Goal: Task Accomplishment & Management: Complete application form

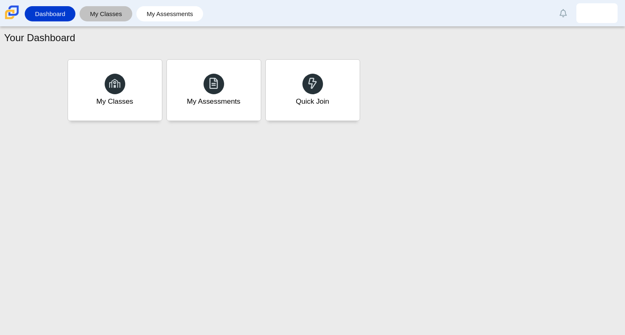
click at [113, 14] on link "My Classes" at bounding box center [106, 13] width 45 height 15
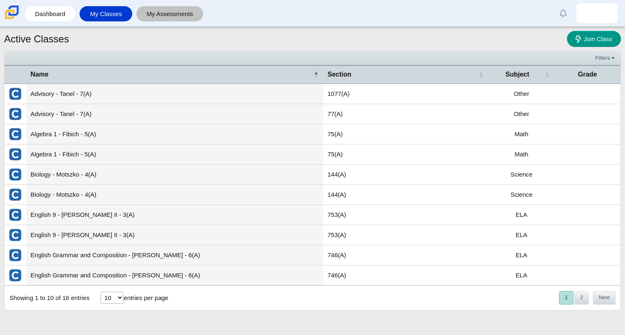
click at [154, 16] on link "My Assessments" at bounding box center [170, 13] width 59 height 15
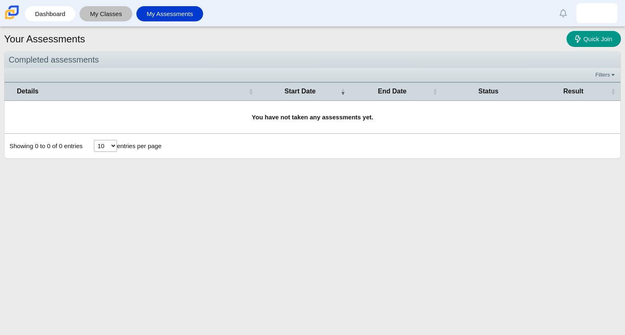
click at [113, 13] on link "My Classes" at bounding box center [106, 13] width 45 height 15
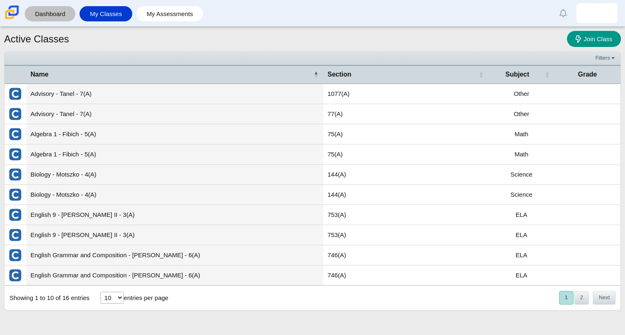
click at [47, 18] on link "Dashboard" at bounding box center [50, 13] width 42 height 15
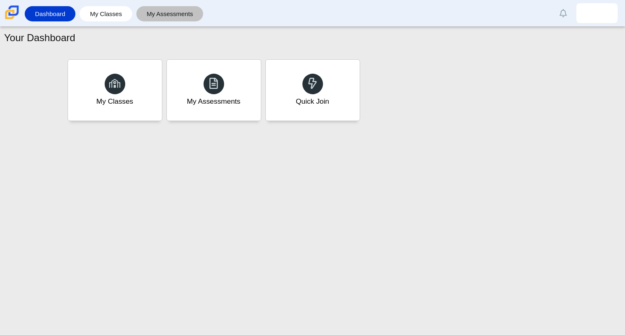
click at [150, 19] on link "My Assessments" at bounding box center [170, 13] width 59 height 15
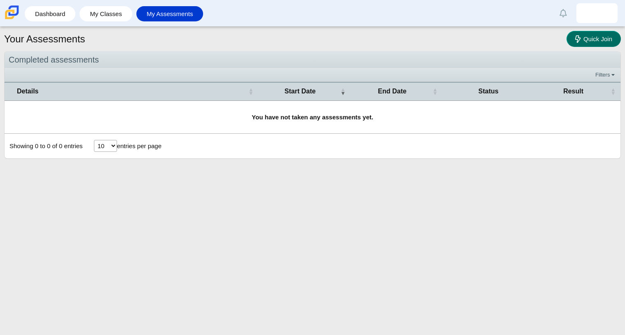
click at [585, 45] on link "Quick Join" at bounding box center [594, 39] width 54 height 16
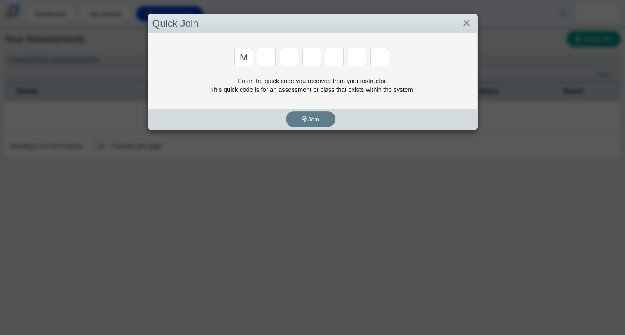
type input "m"
type input "7"
type input "e"
type input "3"
type input "e"
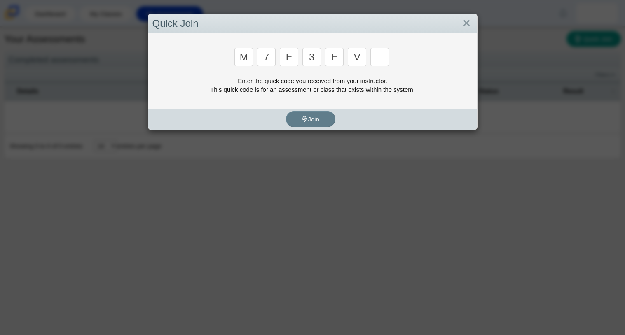
type input "v"
type input "w"
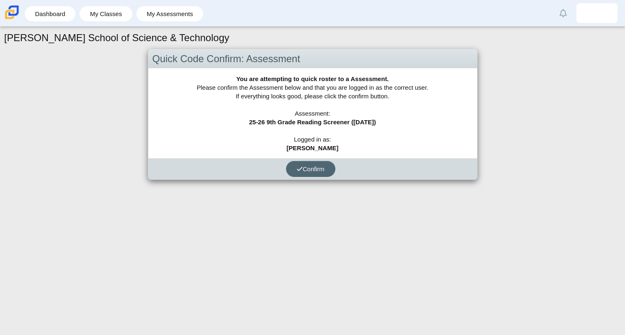
click at [321, 168] on span "Confirm" at bounding box center [311, 169] width 28 height 7
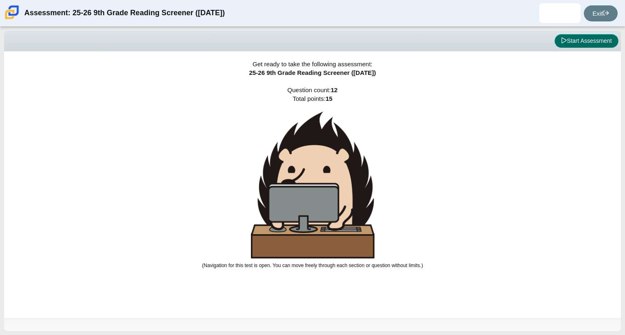
click at [586, 46] on button "Start Assessment" at bounding box center [587, 41] width 64 height 14
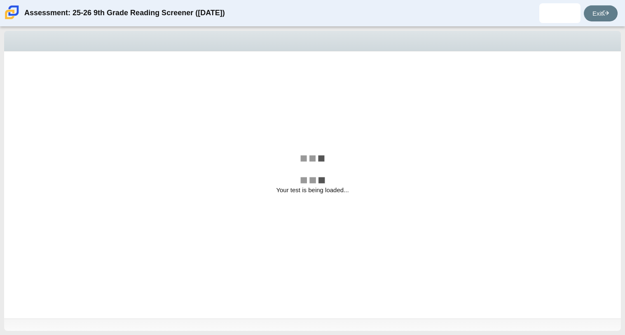
select select "ccc5b315-3c7c-471c-bf90-f22c8299c798"
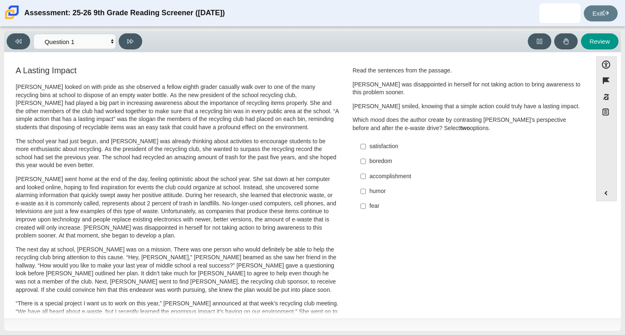
click at [204, 84] on p "Scarlett looked on with pride as she observed a fellow eighth grader casually w…" at bounding box center [178, 107] width 324 height 49
click at [375, 178] on div "accomplishment" at bounding box center [474, 177] width 208 height 8
click at [366, 178] on input "accomplishment accomplishment" at bounding box center [363, 176] width 5 height 15
checkbox input "true"
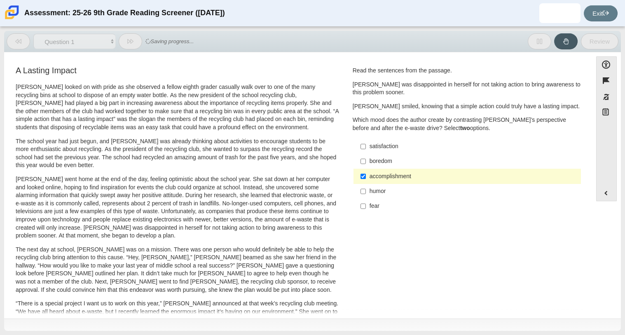
click at [373, 190] on div "humor" at bounding box center [474, 192] width 208 height 8
click at [366, 190] on input "humor humor" at bounding box center [363, 191] width 5 height 15
checkbox input "true"
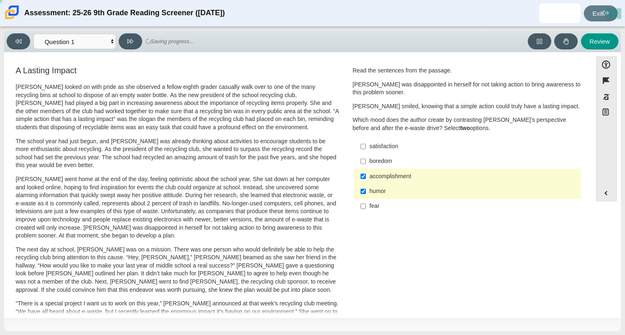
click at [372, 211] on div "fear" at bounding box center [474, 206] width 208 height 8
click at [366, 211] on input "fear fear" at bounding box center [363, 206] width 5 height 15
checkbox input "true"
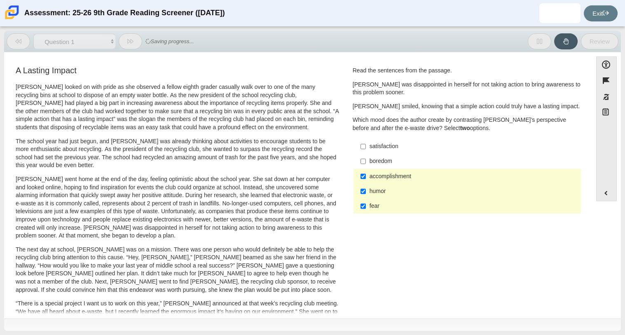
click at [369, 166] on label "boredom boredom" at bounding box center [468, 161] width 226 height 15
click at [366, 166] on input "boredom boredom" at bounding box center [363, 161] width 5 height 15
checkbox input "true"
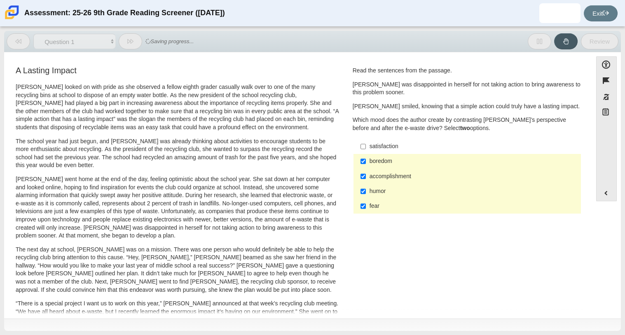
click at [370, 148] on div "satisfaction" at bounding box center [474, 147] width 208 height 8
click at [366, 148] on input "satisfaction satisfaction" at bounding box center [363, 146] width 5 height 15
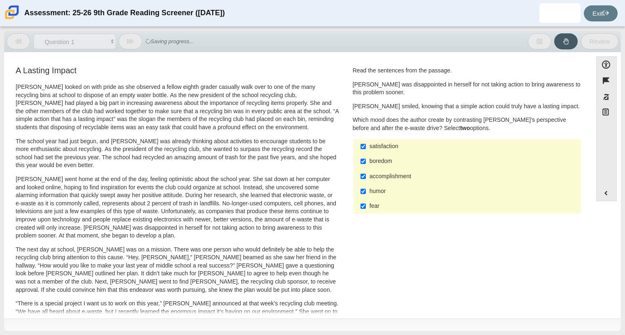
click at [370, 148] on div "satisfaction" at bounding box center [474, 147] width 208 height 8
click at [366, 148] on input "satisfaction satisfaction" at bounding box center [363, 146] width 5 height 15
checkbox input "false"
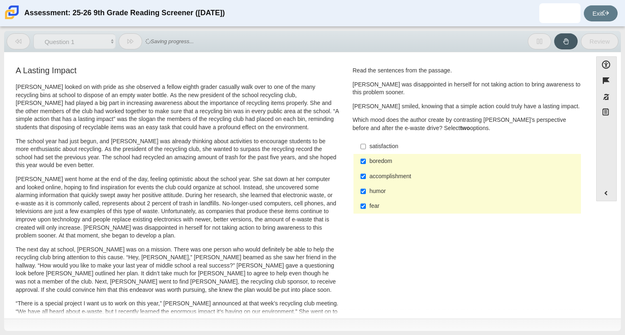
click at [371, 155] on label "boredom boredom" at bounding box center [468, 161] width 226 height 15
click at [366, 155] on input "boredom boredom" at bounding box center [363, 161] width 5 height 15
checkbox input "false"
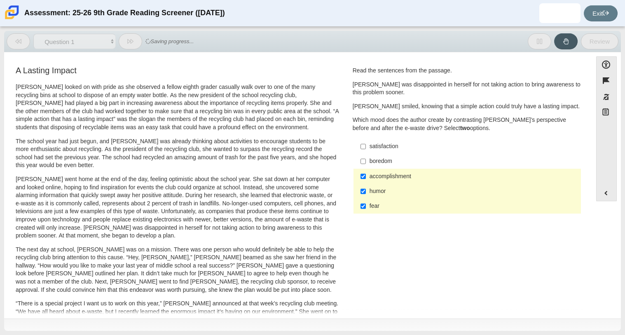
click at [377, 178] on div "accomplishment" at bounding box center [474, 177] width 208 height 8
click at [366, 178] on input "accomplishment accomplishment" at bounding box center [363, 176] width 5 height 15
checkbox input "false"
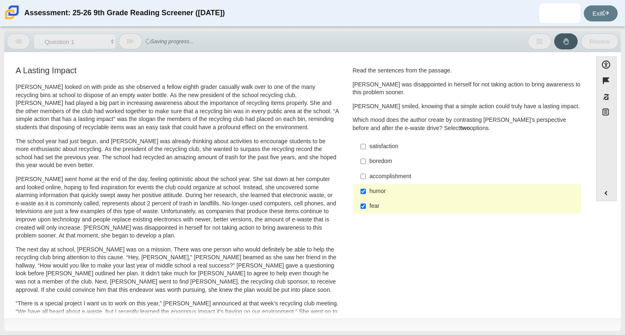
click at [380, 191] on div "humor" at bounding box center [474, 192] width 208 height 8
click at [366, 191] on input "humor humor" at bounding box center [363, 191] width 5 height 15
checkbox input "false"
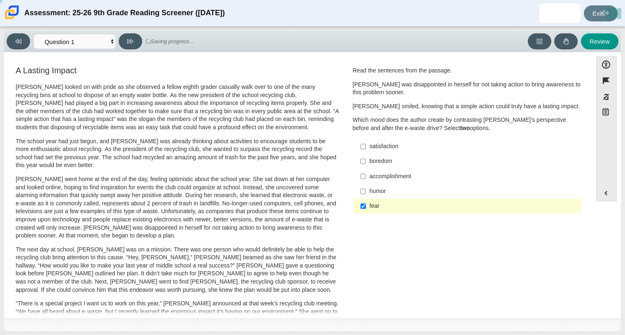
click at [378, 209] on div "fear" at bounding box center [474, 206] width 208 height 8
click at [366, 209] on input "fear fear" at bounding box center [363, 206] width 5 height 15
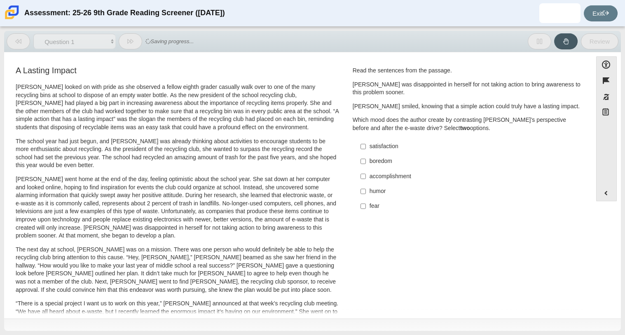
click at [378, 209] on div "fear" at bounding box center [474, 206] width 208 height 8
click at [366, 209] on input "fear fear" at bounding box center [363, 206] width 5 height 15
checkbox input "true"
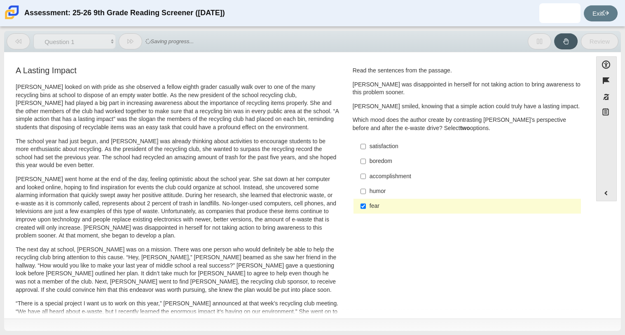
click at [378, 176] on div "accomplishment" at bounding box center [474, 177] width 208 height 8
click at [366, 176] on input "accomplishment accomplishment" at bounding box center [363, 176] width 5 height 15
checkbox input "true"
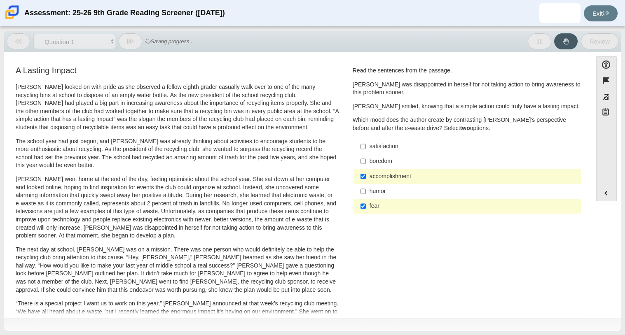
click at [375, 189] on div "humor" at bounding box center [474, 192] width 208 height 8
click at [366, 189] on input "humor humor" at bounding box center [363, 191] width 5 height 15
checkbox input "true"
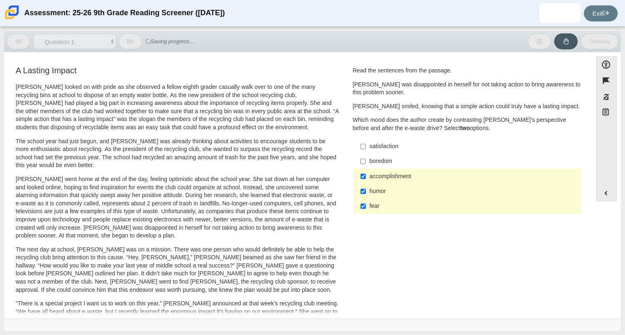
click at [378, 159] on div "boredom" at bounding box center [474, 161] width 208 height 8
click at [366, 159] on input "boredom boredom" at bounding box center [363, 161] width 5 height 15
checkbox input "true"
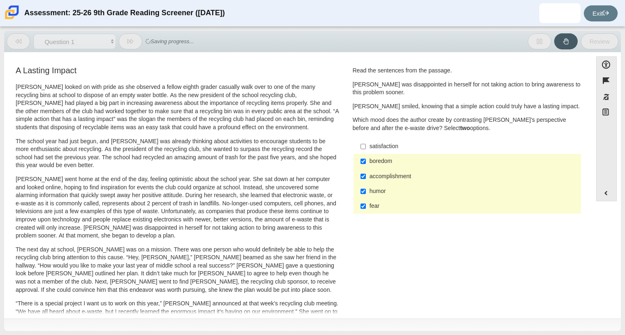
click at [380, 145] on div "satisfaction" at bounding box center [474, 147] width 208 height 8
click at [366, 145] on input "satisfaction satisfaction" at bounding box center [363, 146] width 5 height 15
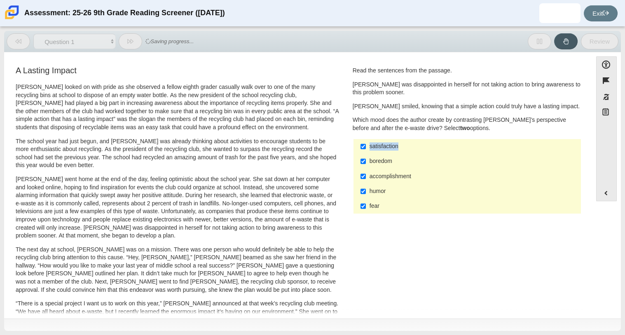
click at [380, 145] on div "satisfaction" at bounding box center [474, 147] width 208 height 8
click at [366, 145] on input "satisfaction satisfaction" at bounding box center [363, 146] width 5 height 15
checkbox input "false"
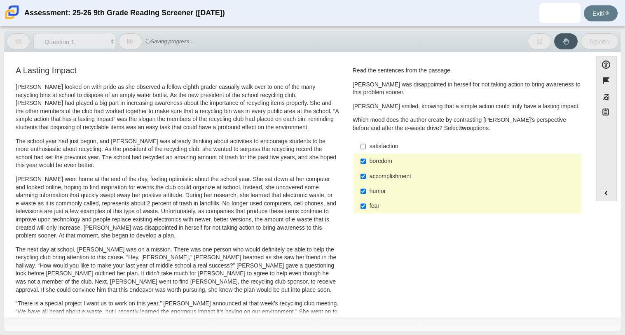
click at [373, 165] on div "boredom" at bounding box center [474, 161] width 208 height 8
click at [366, 165] on input "boredom boredom" at bounding box center [363, 161] width 5 height 15
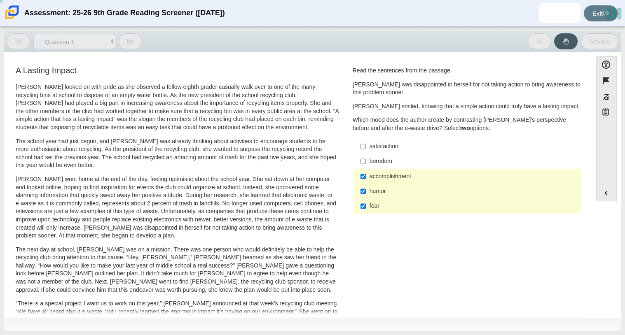
click at [373, 165] on div "boredom" at bounding box center [474, 161] width 208 height 8
click at [366, 165] on input "boredom boredom" at bounding box center [363, 161] width 5 height 15
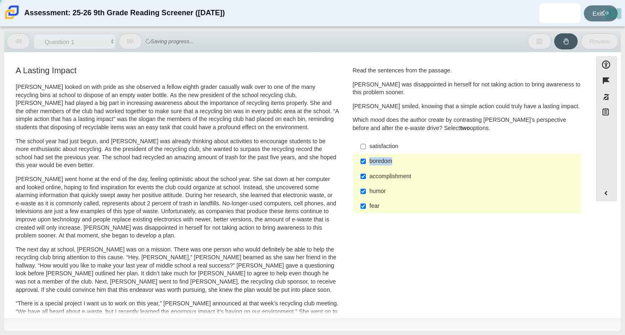
click at [373, 165] on div "boredom" at bounding box center [474, 161] width 208 height 8
click at [366, 165] on input "boredom boredom" at bounding box center [363, 161] width 5 height 15
checkbox input "false"
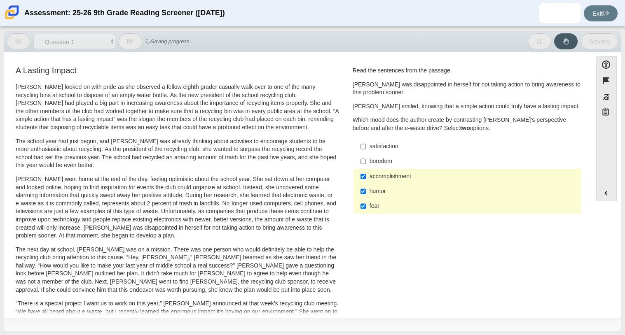
click at [372, 176] on div "accomplishment" at bounding box center [474, 177] width 208 height 8
click at [366, 176] on input "accomplishment accomplishment" at bounding box center [363, 176] width 5 height 15
checkbox input "false"
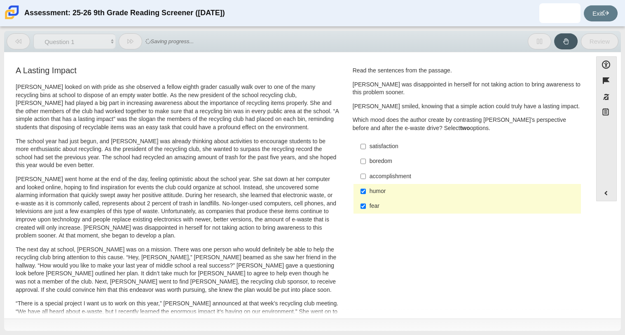
click at [375, 188] on div "humor" at bounding box center [474, 192] width 208 height 8
click at [366, 188] on input "humor humor" at bounding box center [363, 191] width 5 height 15
checkbox input "false"
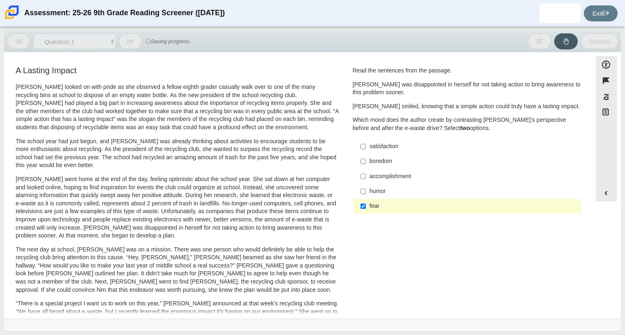
click at [372, 201] on label "fear fear" at bounding box center [468, 206] width 226 height 15
click at [366, 201] on input "fear fear" at bounding box center [363, 206] width 5 height 15
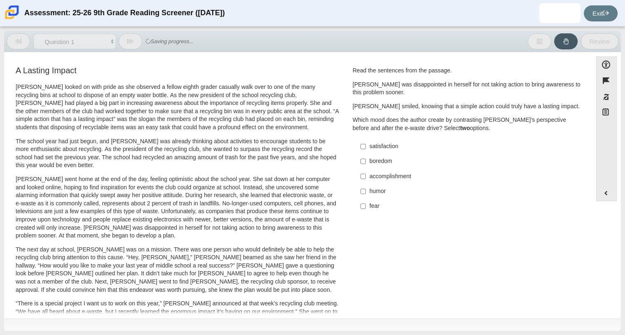
click at [372, 201] on label "fear fear" at bounding box center [468, 206] width 226 height 15
click at [366, 201] on input "fear fear" at bounding box center [363, 206] width 5 height 15
checkbox input "true"
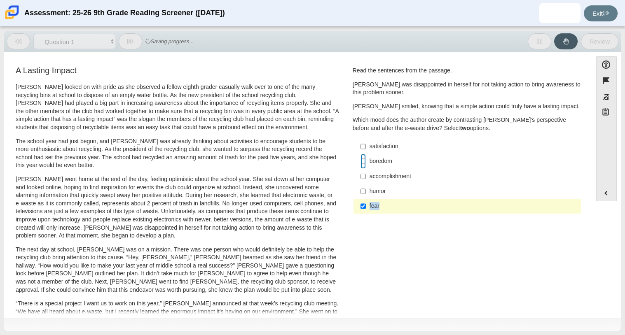
click at [361, 167] on input "boredom boredom" at bounding box center [363, 161] width 5 height 15
checkbox input "true"
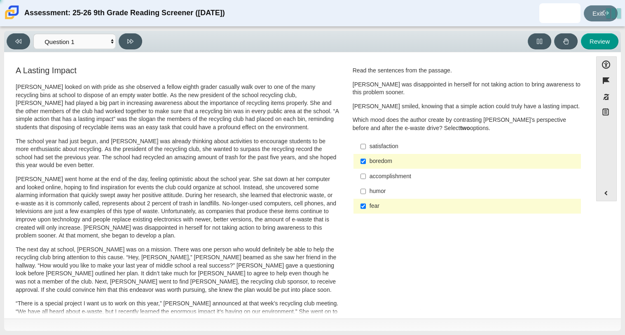
click at [361, 132] on p "Which mood does the author create by contrasting Scarlett’s perspective before …" at bounding box center [467, 124] width 229 height 16
click at [361, 151] on input "satisfaction satisfaction" at bounding box center [363, 146] width 5 height 15
checkbox input "true"
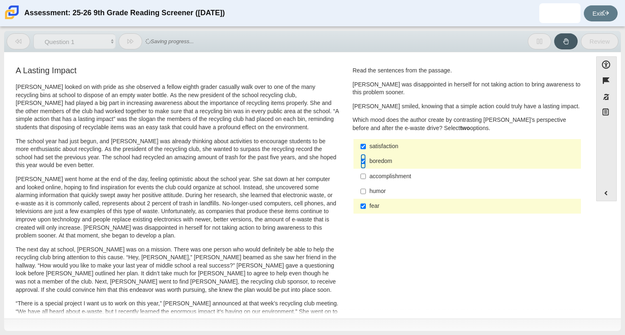
click at [361, 162] on input "boredom boredom" at bounding box center [363, 161] width 5 height 15
checkbox input "false"
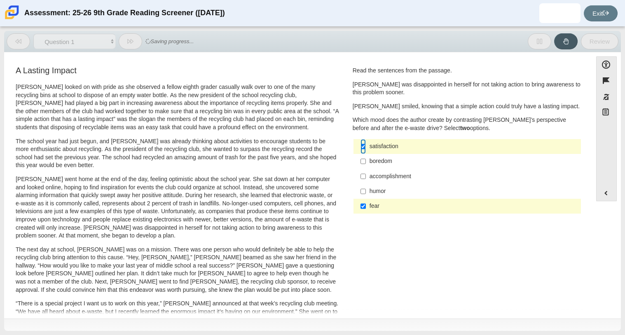
click at [363, 145] on input "satisfaction satisfaction" at bounding box center [363, 146] width 5 height 15
checkbox input "false"
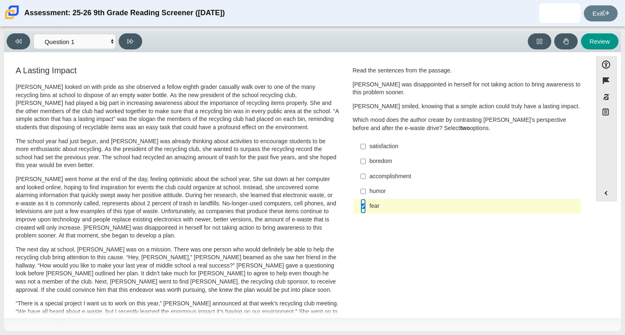
click at [361, 208] on input "fear fear" at bounding box center [363, 206] width 5 height 15
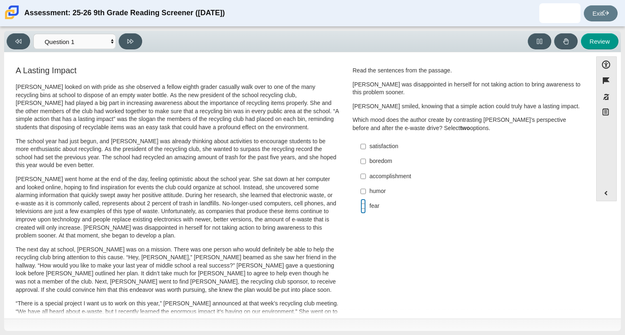
click at [361, 199] on input "fear fear" at bounding box center [363, 206] width 5 height 15
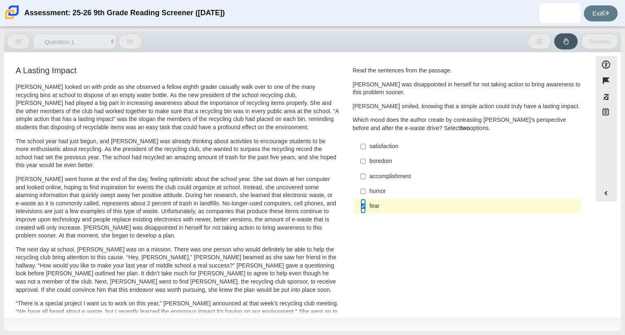
click at [361, 199] on input "fear fear" at bounding box center [363, 206] width 5 height 15
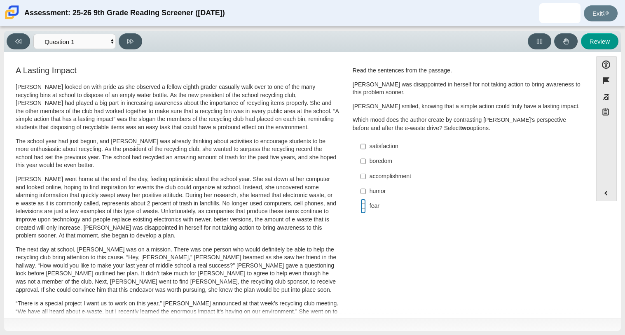
click at [361, 199] on input "fear fear" at bounding box center [363, 206] width 5 height 15
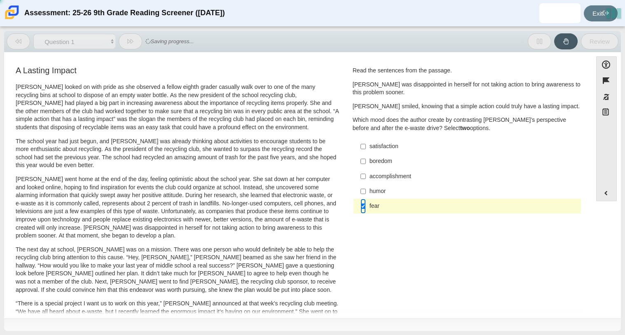
click at [361, 199] on input "fear fear" at bounding box center [363, 206] width 5 height 15
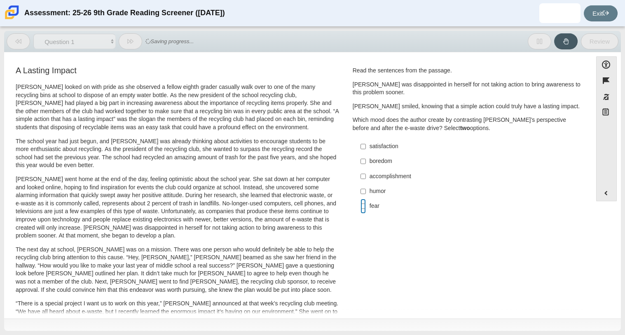
click at [361, 199] on input "fear fear" at bounding box center [363, 206] width 5 height 15
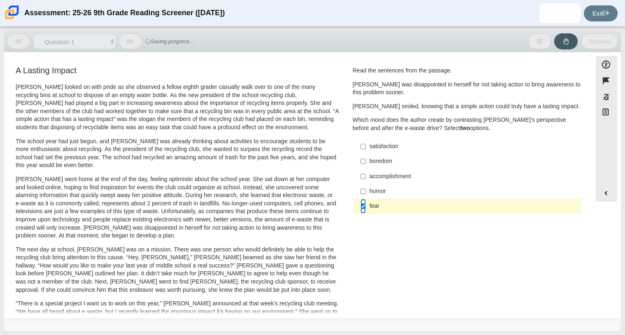
click at [361, 199] on input "fear fear" at bounding box center [363, 206] width 5 height 15
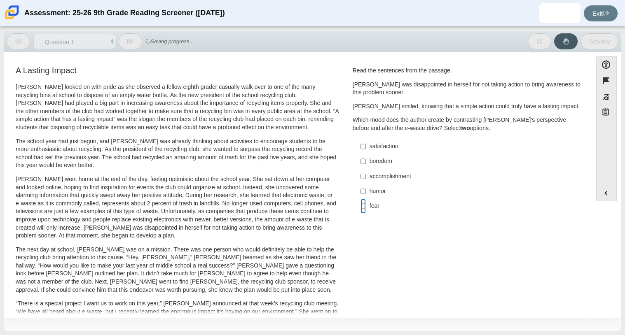
click at [361, 199] on input "fear fear" at bounding box center [363, 206] width 5 height 15
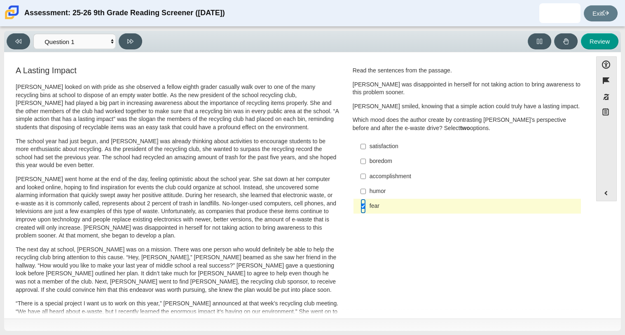
click at [361, 199] on input "fear fear" at bounding box center [363, 206] width 5 height 15
checkbox input "false"
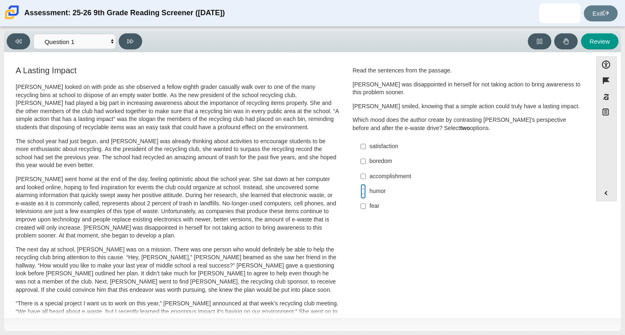
click at [361, 184] on input "humor humor" at bounding box center [363, 191] width 5 height 15
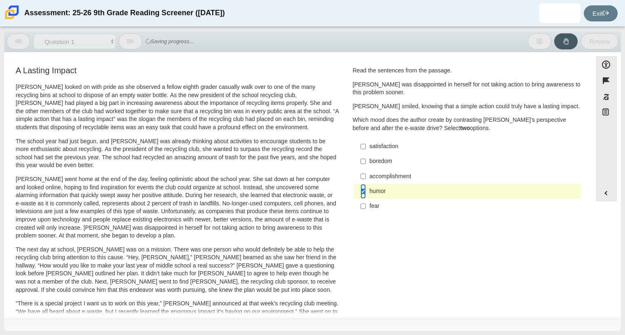
click at [361, 184] on input "humor humor" at bounding box center [363, 191] width 5 height 15
checkbox input "false"
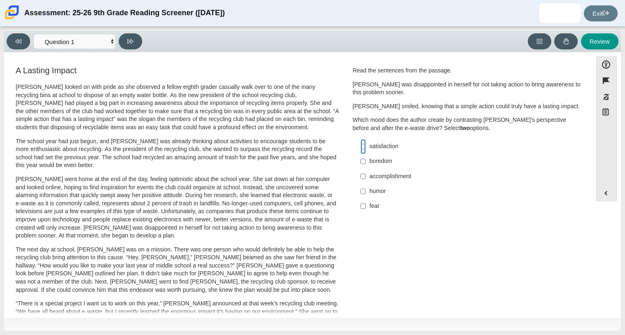
click at [361, 139] on input "satisfaction satisfaction" at bounding box center [363, 146] width 5 height 15
checkbox input "true"
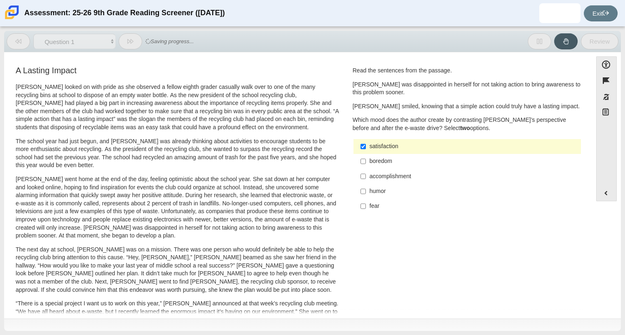
click at [459, 283] on div "A Lasting Impact Scarlett looked on with pride as she observed a fellow eighth …" at bounding box center [298, 297] width 580 height 464
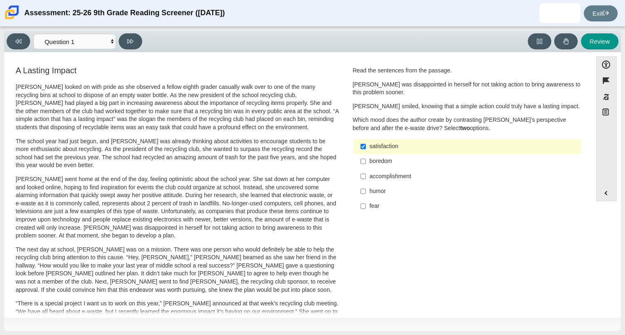
click at [374, 193] on div "humor" at bounding box center [474, 192] width 208 height 8
click at [366, 193] on input "humor humor" at bounding box center [363, 191] width 5 height 15
checkbox input "true"
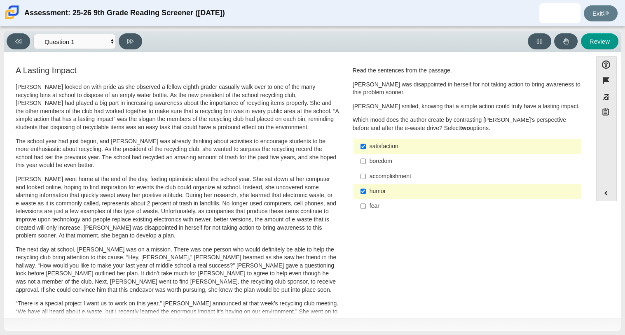
click at [401, 174] on div "accomplishment" at bounding box center [474, 177] width 208 height 8
click at [366, 174] on input "accomplishment accomplishment" at bounding box center [363, 176] width 5 height 15
checkbox input "true"
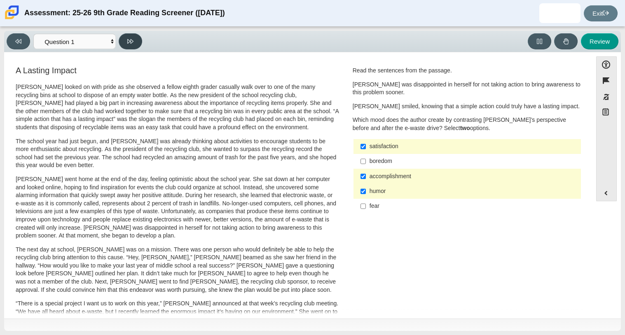
click at [133, 43] on icon at bounding box center [130, 41] width 6 height 6
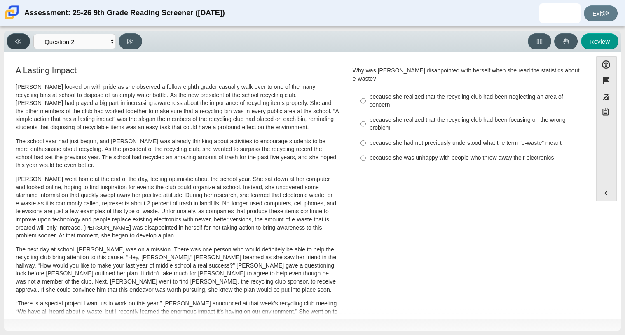
click at [20, 36] on button at bounding box center [18, 41] width 23 height 16
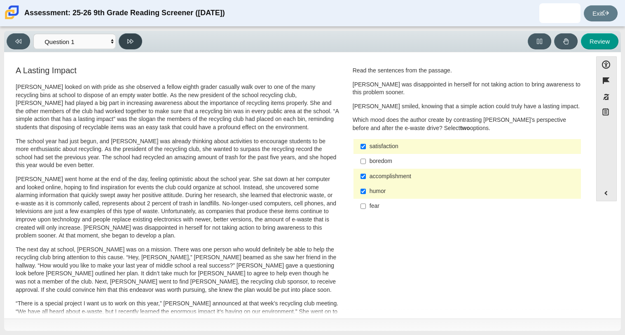
click at [134, 36] on button at bounding box center [130, 41] width 23 height 16
select select "0ff64528-ffd7-428d-b192-babfaadd44e8"
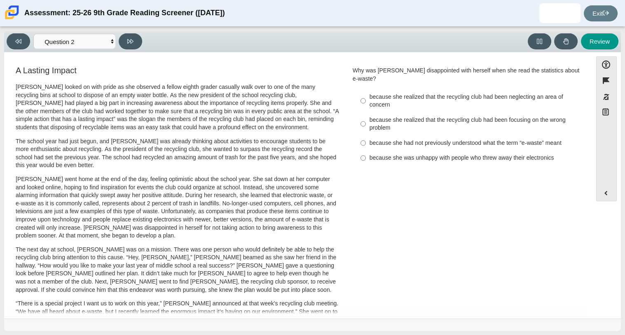
click at [396, 155] on label "because she was unhappy with people who threw away their electronics because sh…" at bounding box center [468, 158] width 226 height 15
click at [366, 155] on input "because she was unhappy with people who threw away their electronics because sh…" at bounding box center [363, 158] width 5 height 15
radio input "true"
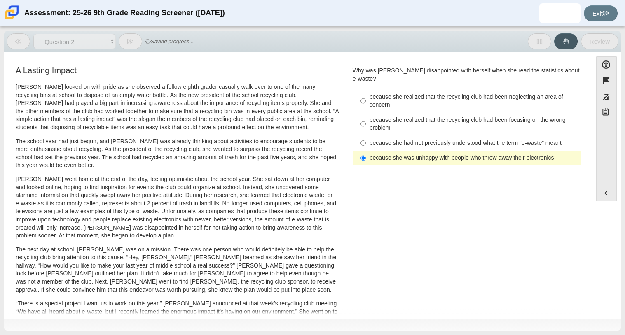
click at [398, 139] on div "because she had not previously understood what the term “e-waste” meant" at bounding box center [474, 143] width 208 height 8
click at [366, 139] on input "because she had not previously understood what the term “e-waste” meant because…" at bounding box center [363, 143] width 5 height 15
radio input "true"
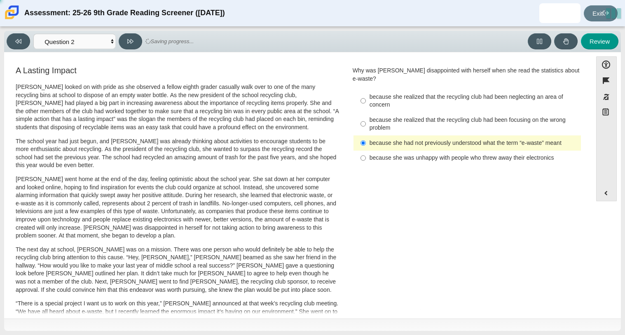
click at [403, 136] on label "because she had not previously understood what the term “e-waste” meant because…" at bounding box center [468, 143] width 226 height 15
click at [366, 136] on input "because she had not previously understood what the term “e-waste” meant because…" at bounding box center [363, 143] width 5 height 15
click at [408, 95] on div "because she realized that the recycling club had been neglecting an area of con…" at bounding box center [474, 101] width 208 height 16
click at [366, 95] on input "because she realized that the recycling club had been neglecting an area of con…" at bounding box center [363, 100] width 5 height 23
radio input "true"
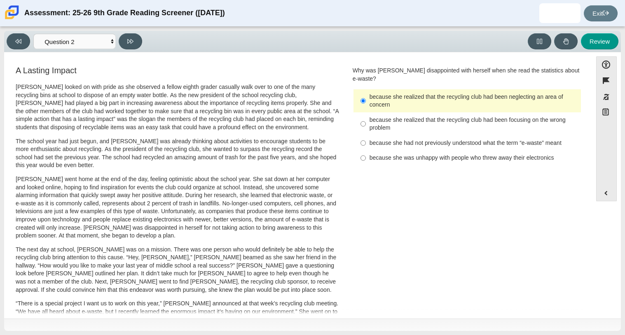
click at [415, 124] on div "because she realized that the recycling club had been focusing on the wrong pro…" at bounding box center [474, 124] width 208 height 16
click at [366, 124] on input "because she realized that the recycling club had been focusing on the wrong pro…" at bounding box center [363, 124] width 5 height 23
radio input "true"
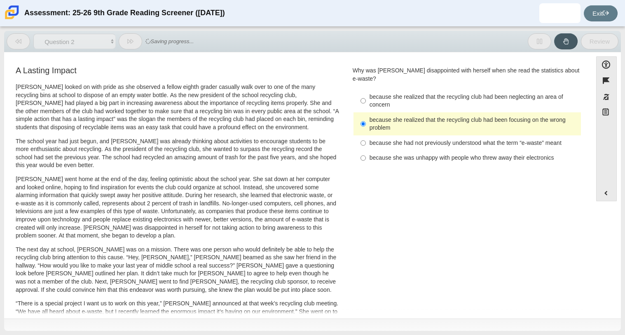
click at [437, 139] on div "because she had not previously understood what the term “e-waste” meant" at bounding box center [474, 143] width 208 height 8
click at [366, 136] on input "because she had not previously understood what the term “e-waste” meant because…" at bounding box center [363, 143] width 5 height 15
radio input "true"
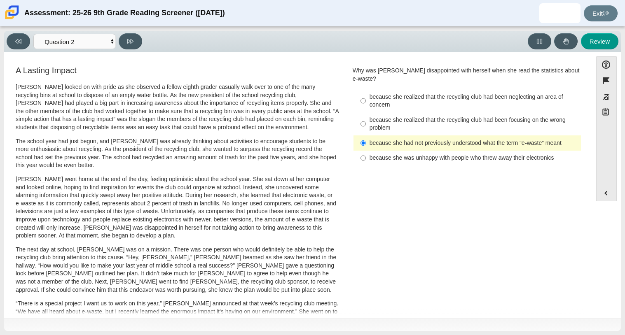
click at [546, 154] on div "because she was unhappy with people who threw away their electronics" at bounding box center [474, 158] width 208 height 8
click at [366, 151] on input "because she was unhappy with people who threw away their electronics because sh…" at bounding box center [363, 158] width 5 height 15
radio input "true"
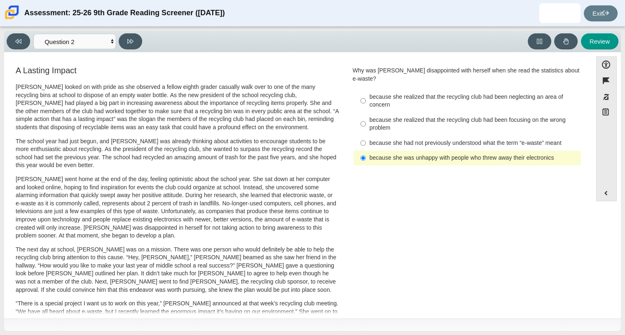
click at [536, 116] on div "because she realized that the recycling club had been focusing on the wrong pro…" at bounding box center [474, 124] width 208 height 16
click at [366, 113] on input "because she realized that the recycling club had been focusing on the wrong pro…" at bounding box center [363, 124] width 5 height 23
radio input "true"
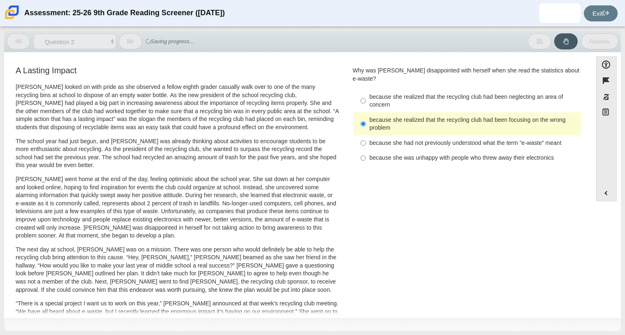
click at [540, 93] on div "because she realized that the recycling club had been neglecting an area of con…" at bounding box center [474, 101] width 208 height 16
click at [366, 90] on input "because she realized that the recycling club had been neglecting an area of con…" at bounding box center [363, 100] width 5 height 23
radio input "true"
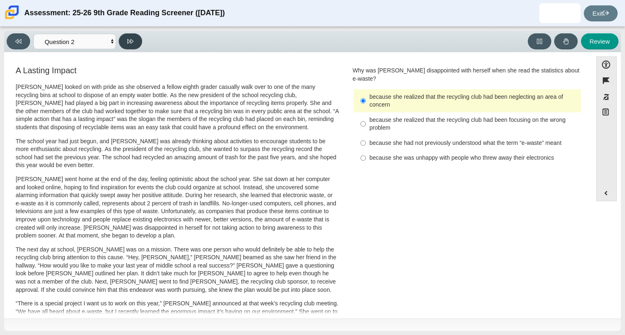
click at [128, 43] on icon at bounding box center [130, 41] width 6 height 6
select select "7ce3d843-6974-4858-901c-1ff39630e843"
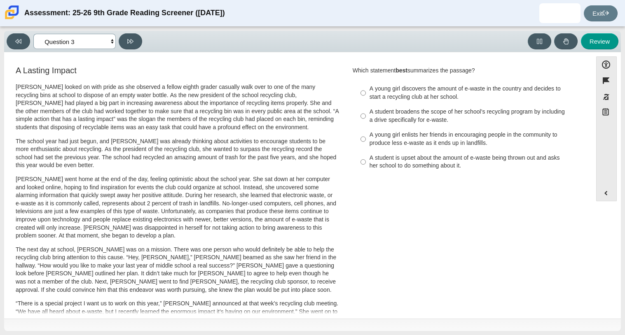
click at [108, 43] on select "Questions Question 1 Question 2 Question 3 Question 4 Question 5 Question 6 Que…" at bounding box center [74, 41] width 82 height 15
click at [334, 117] on p "Scarlett looked on with pride as she observed a fellow eighth grader casually w…" at bounding box center [178, 107] width 324 height 49
click at [434, 90] on div "A young girl discovers the amount of e-waste in the country and decides to star…" at bounding box center [474, 93] width 208 height 16
click at [366, 90] on input "A young girl discovers the amount of e-waste in the country and decides to star…" at bounding box center [363, 93] width 5 height 23
radio input "true"
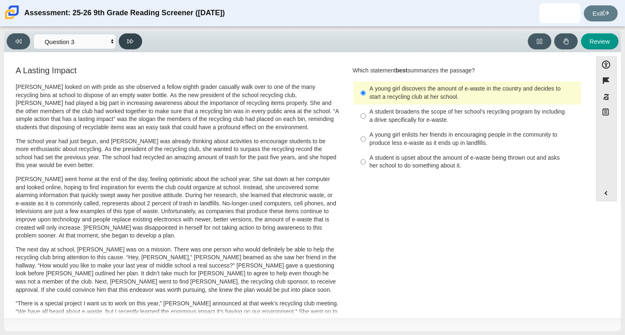
click at [134, 46] on button at bounding box center [130, 41] width 23 height 16
select select "ca9ea0f1-49c5-4bd1-83b0-472c18652b42"
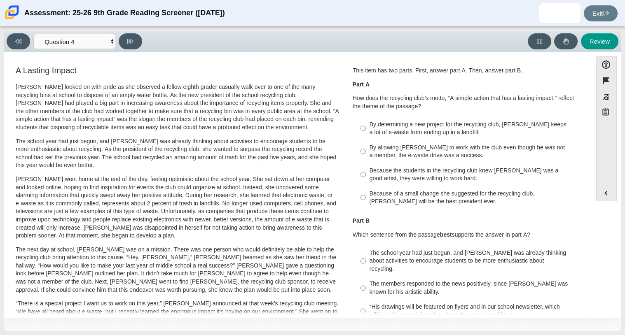
click at [457, 197] on div "Because of a small change she suggested for the recycling club, Scarlett will b…" at bounding box center [474, 198] width 208 height 16
click at [366, 197] on input "Because of a small change she suggested for the recycling club, Scarlett will b…" at bounding box center [363, 197] width 5 height 23
radio input "true"
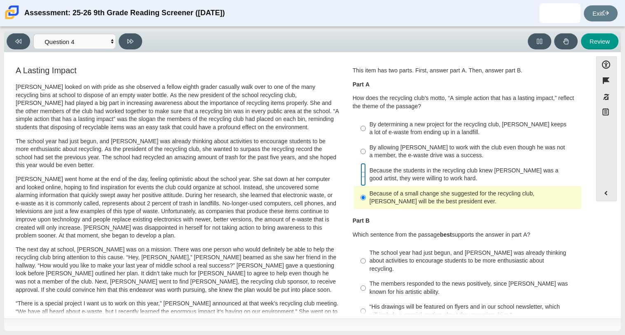
radio input "true"
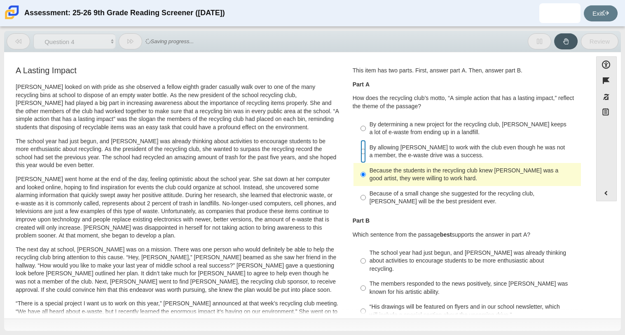
radio input "true"
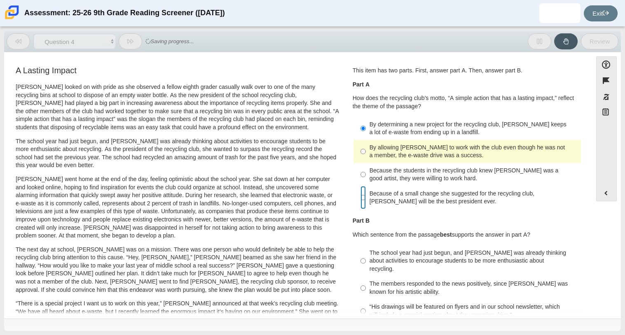
radio input "false"
radio input "true"
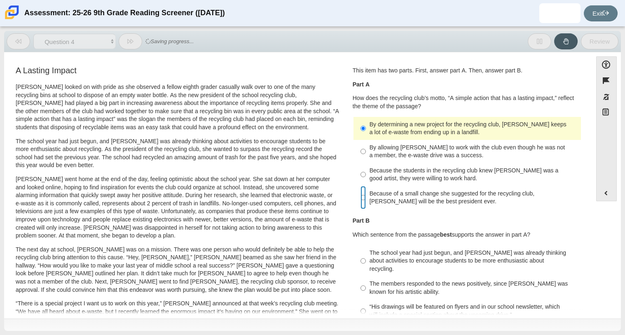
radio input "false"
radio input "true"
radio input "false"
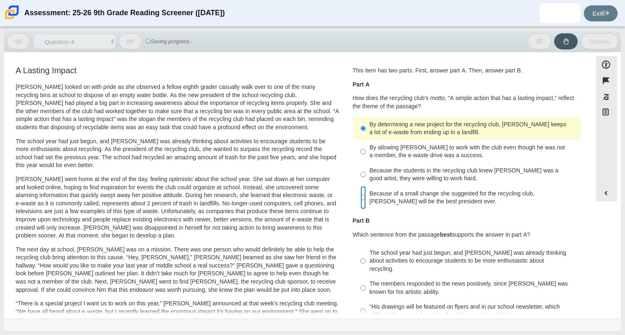
radio input "true"
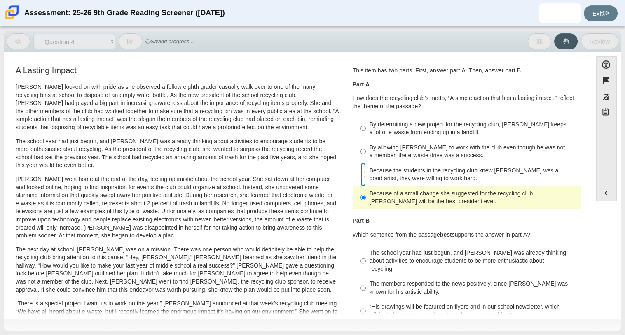
radio input "true"
radio input "false"
radio input "true"
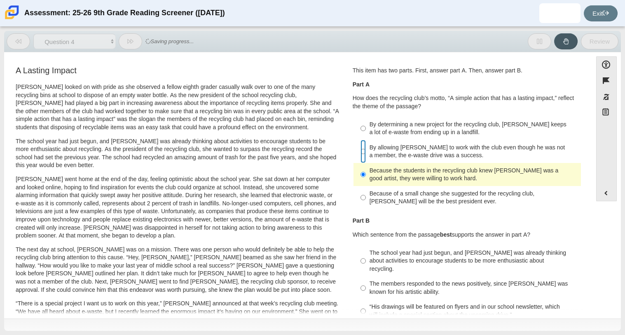
radio input "true"
radio input "false"
radio input "true"
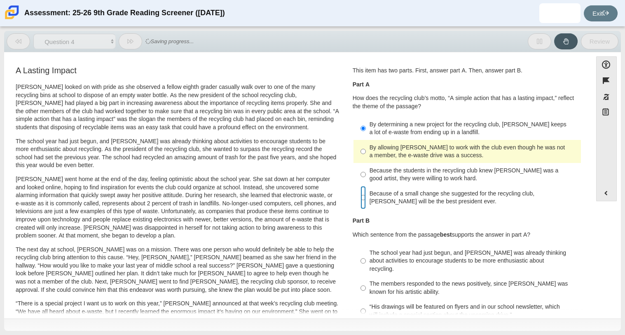
radio input "false"
radio input "true"
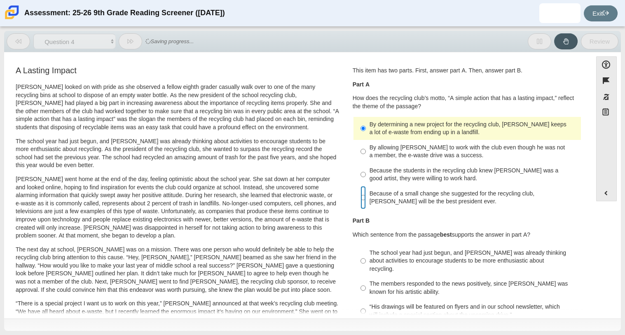
radio input "false"
radio input "true"
radio input "false"
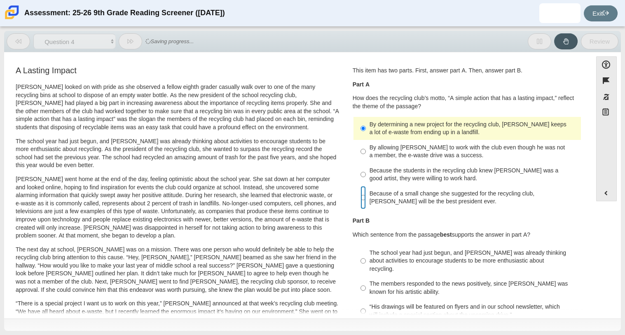
radio input "true"
radio input "false"
radio input "true"
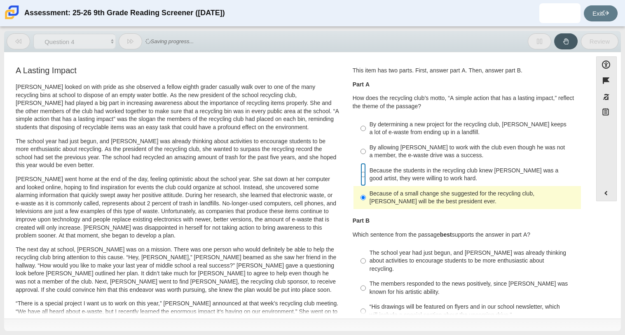
radio input "true"
radio input "false"
radio input "true"
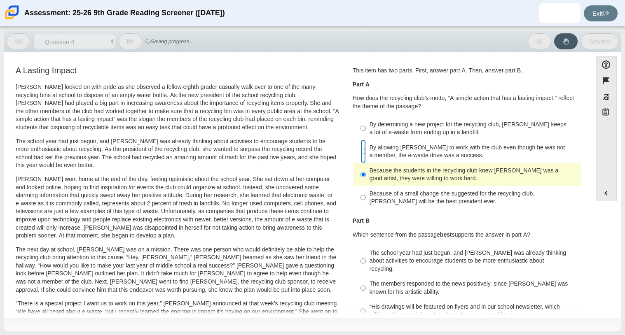
radio input "true"
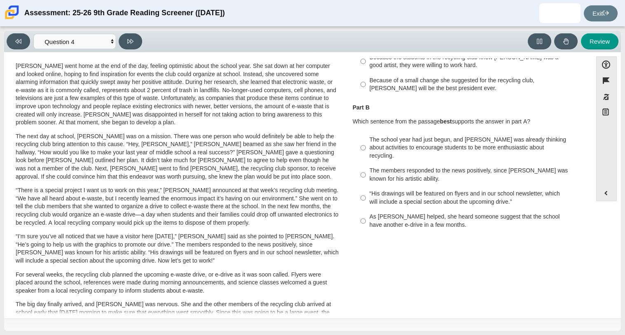
scroll to position [138, 0]
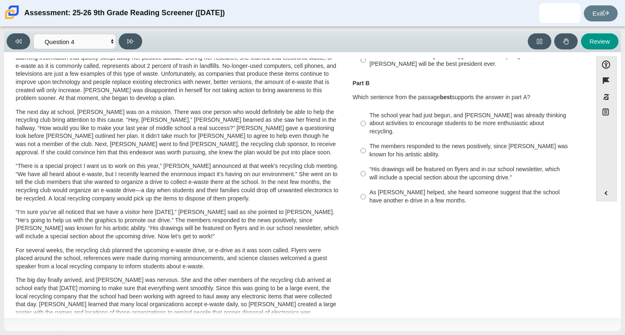
click at [400, 197] on label "As Scarlett helped, she heard someone suggest that the school have another e-dr…" at bounding box center [468, 196] width 226 height 23
click at [366, 197] on input "As Scarlett helped, she heard someone suggest that the school have another e-dr…" at bounding box center [363, 196] width 5 height 23
radio input "true"
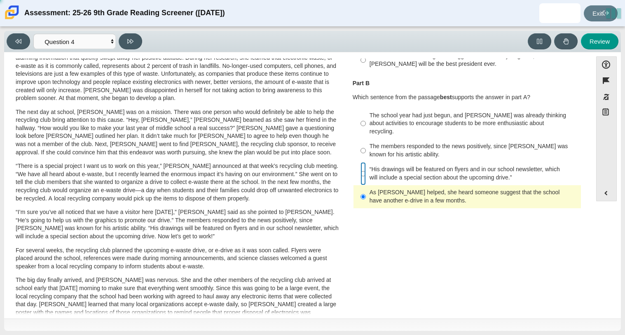
radio input "true"
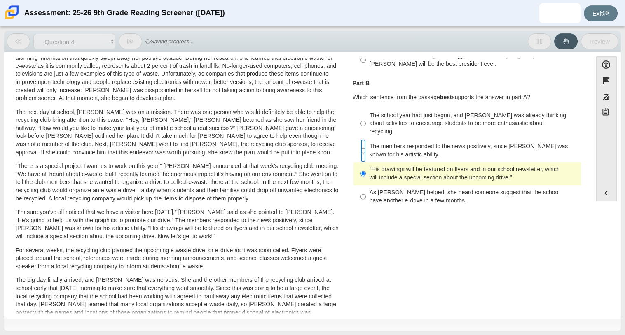
radio input "true"
radio input "false"
radio input "true"
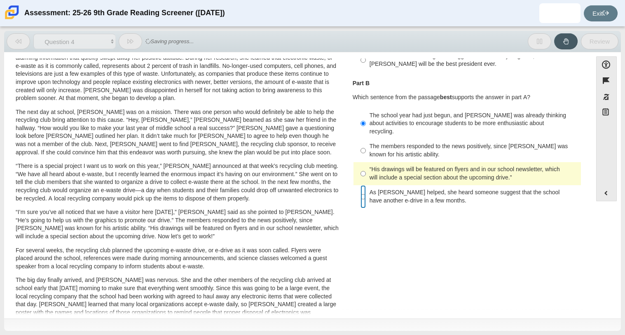
radio input "false"
radio input "true"
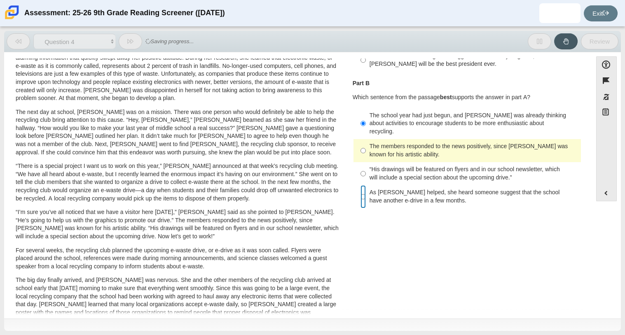
radio input "false"
radio input "true"
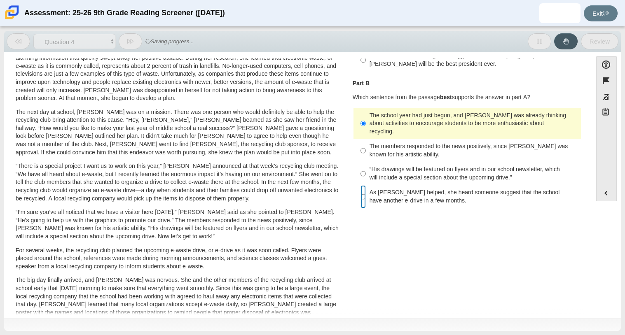
radio input "false"
radio input "true"
radio input "false"
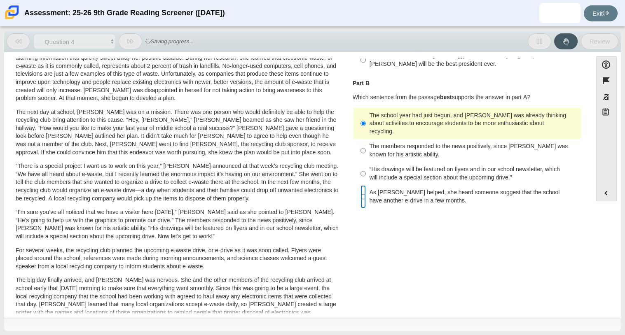
radio input "true"
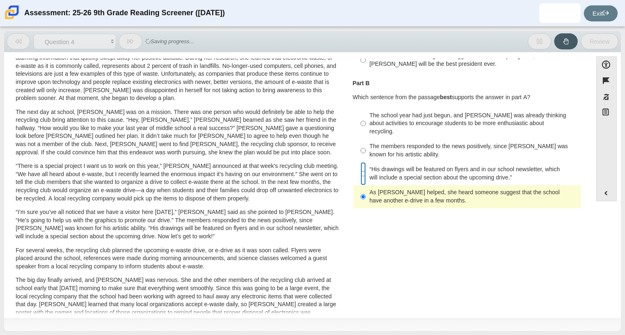
radio input "true"
radio input "false"
radio input "true"
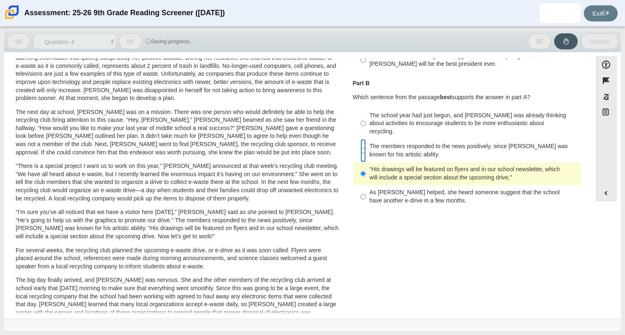
radio input "true"
radio input "false"
radio input "true"
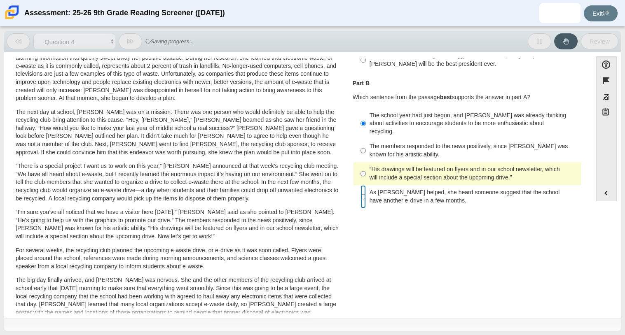
radio input "false"
radio input "true"
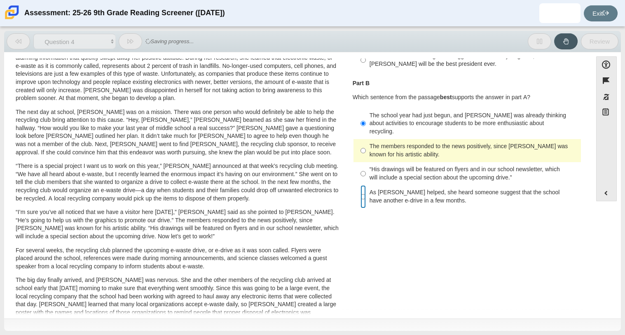
radio input "false"
radio input "true"
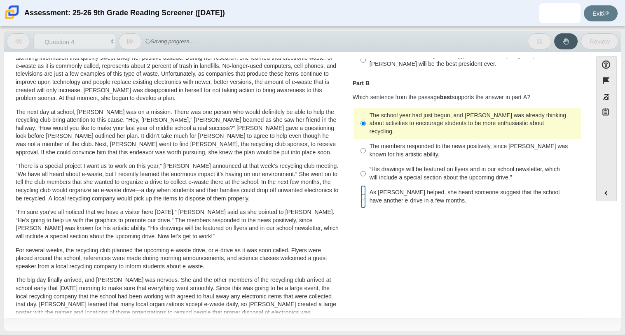
radio input "false"
radio input "true"
radio input "false"
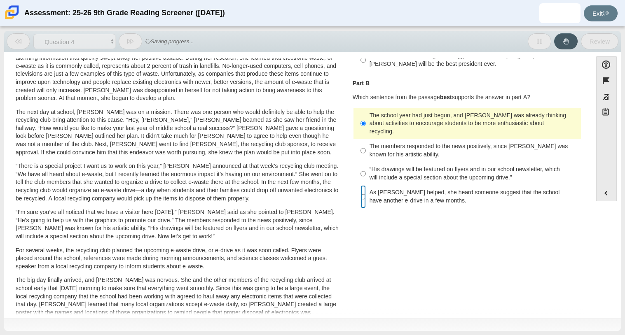
radio input "true"
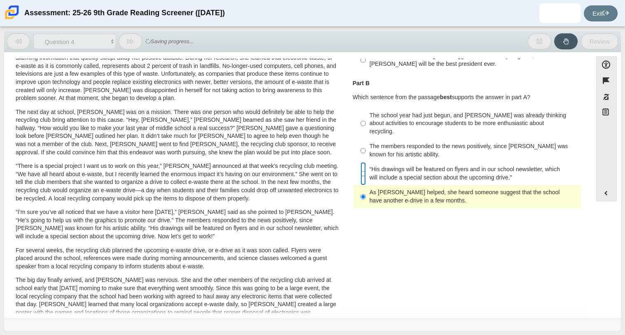
radio input "true"
radio input "false"
radio input "true"
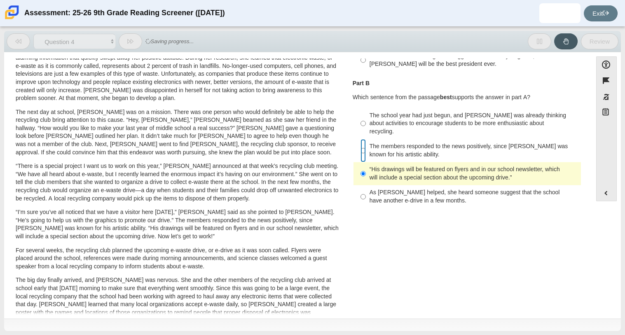
radio input "true"
radio input "false"
radio input "true"
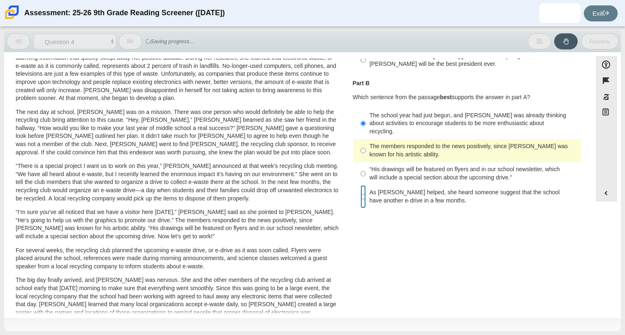
radio input "false"
radio input "true"
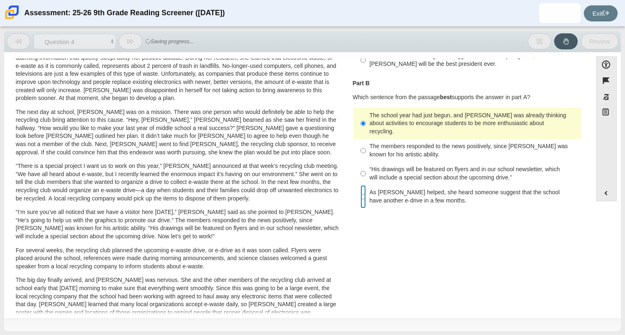
radio input "false"
radio input "true"
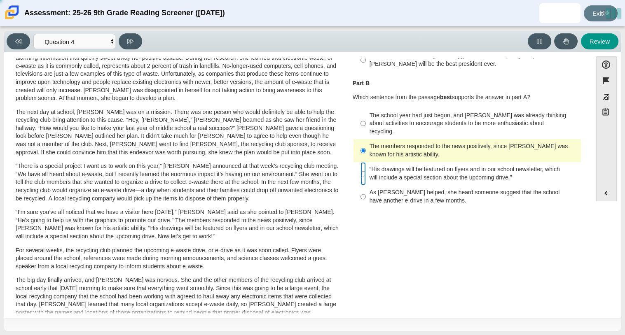
radio input "false"
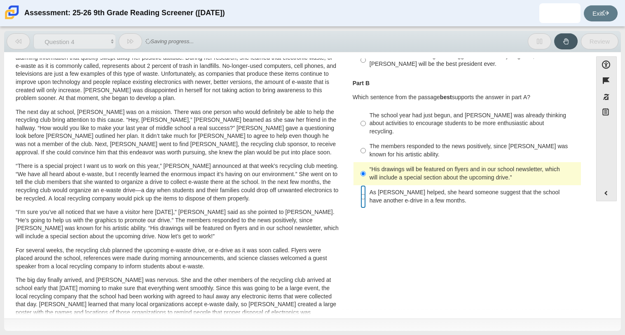
radio input "false"
radio input "true"
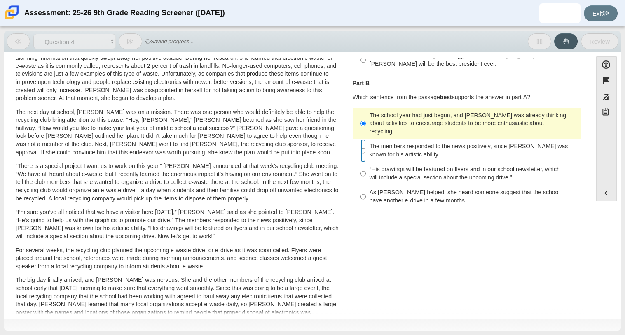
radio input "false"
radio input "true"
radio input "false"
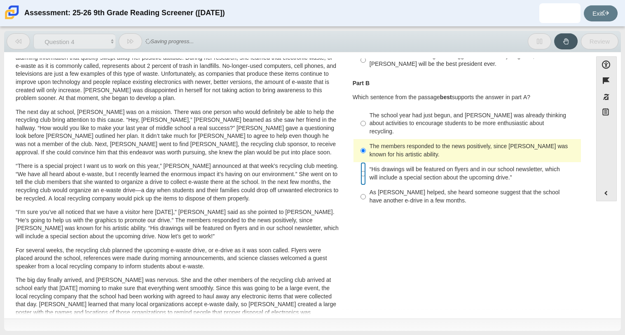
radio input "false"
radio input "true"
radio input "false"
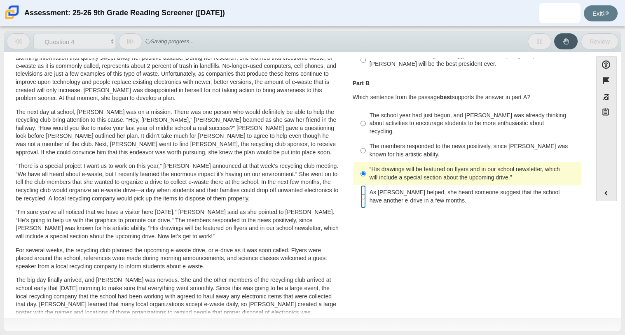
radio input "false"
radio input "true"
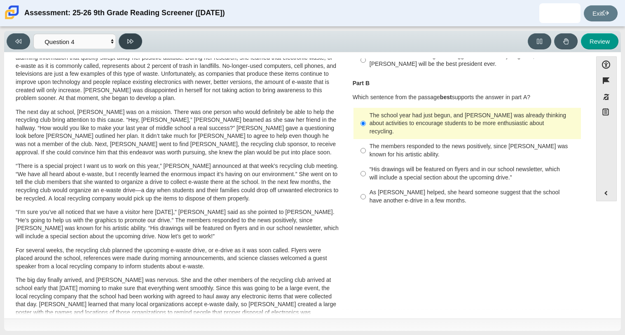
click at [121, 40] on button at bounding box center [130, 41] width 23 height 16
select select "e41f1a79-e29f-4095-8030-a53364015bed"
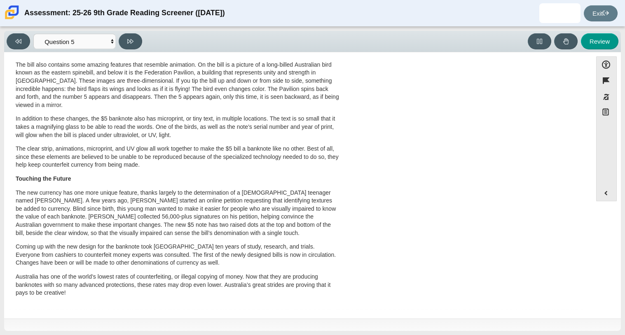
scroll to position [0, 0]
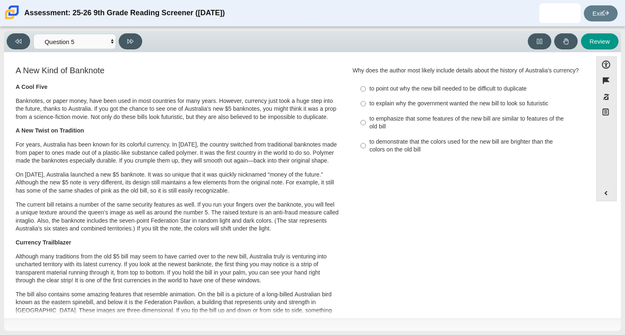
click at [384, 121] on label "to emphasize that some features of the new bill are similar to features of the …" at bounding box center [468, 122] width 226 height 23
click at [366, 121] on input "to emphasize that some features of the new bill are similar to features of the …" at bounding box center [363, 122] width 5 height 23
radio input "true"
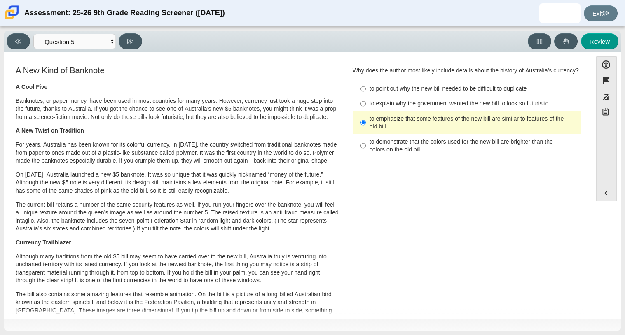
click at [394, 152] on div "to demonstrate that the colors used for the new bill are brighter than the colo…" at bounding box center [474, 146] width 208 height 16
click at [366, 152] on input "to demonstrate that the colors used for the new bill are brighter than the colo…" at bounding box center [363, 145] width 5 height 23
radio input "true"
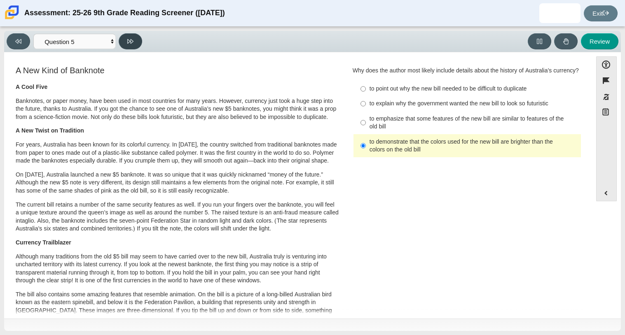
click at [132, 36] on button at bounding box center [130, 41] width 23 height 16
select select "69146e31-7b3d-4a3e-9ce6-f30c24342ae0"
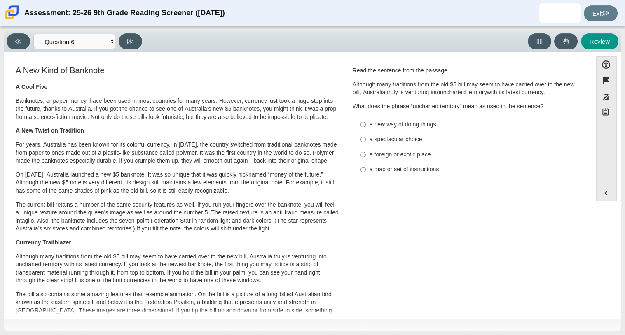
click at [401, 129] on div "a new way of doing things" at bounding box center [474, 125] width 208 height 8
click at [366, 129] on input "a new way of doing things a new way of doing things" at bounding box center [363, 124] width 5 height 15
radio input "true"
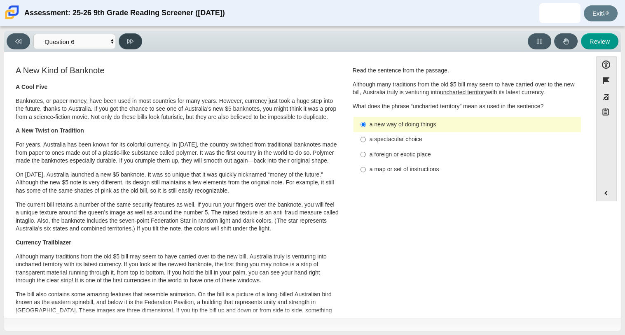
click at [131, 38] on icon at bounding box center [130, 41] width 6 height 6
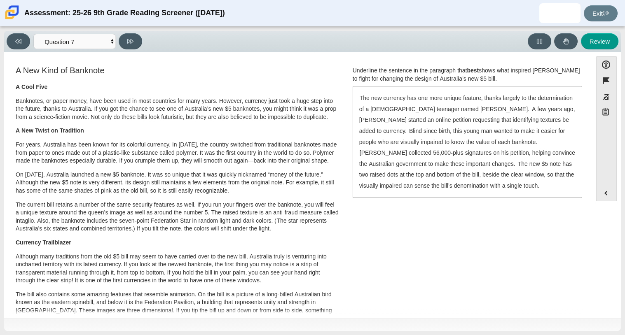
click at [438, 135] on div "The new currency has one more unique feature, thanks largely to the determinati…" at bounding box center [468, 142] width 228 height 110
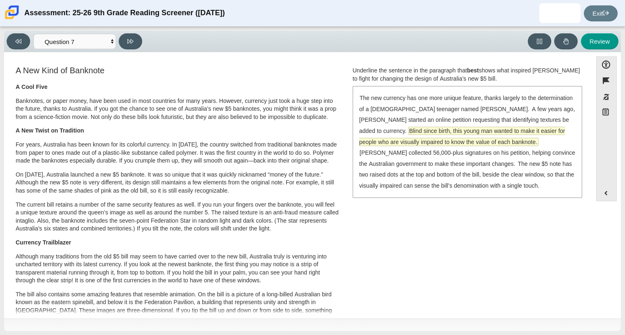
click at [440, 131] on span "Blind since birth, this young man wanted to make it easier for people who are v…" at bounding box center [462, 136] width 206 height 19
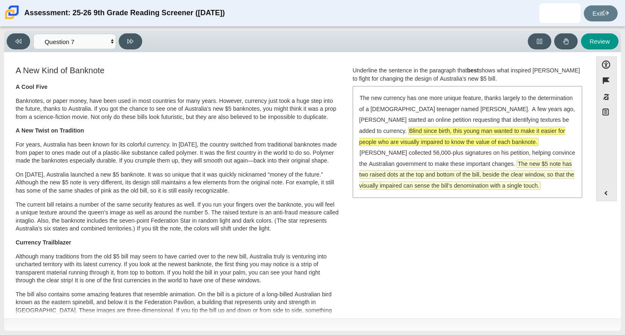
click at [434, 181] on span "The new $5 note has two raised dots at the top and bottom of the bill, beside t…" at bounding box center [466, 175] width 215 height 30
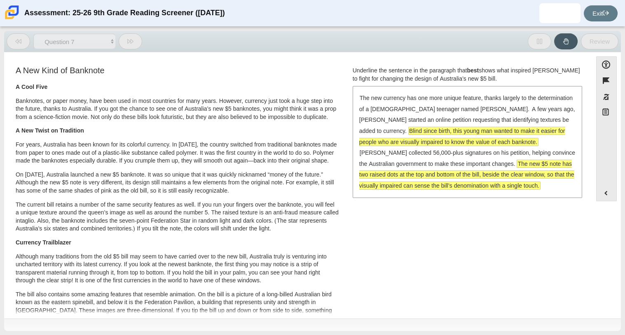
click at [434, 181] on span "The new $5 note has two raised dots at the top and bottom of the bill, beside t…" at bounding box center [466, 175] width 215 height 30
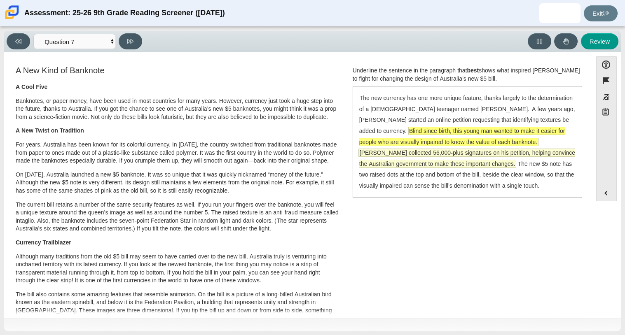
click at [407, 155] on span "McLeod collected 56,000-plus signatures on his petition, helping convince the A…" at bounding box center [467, 158] width 216 height 19
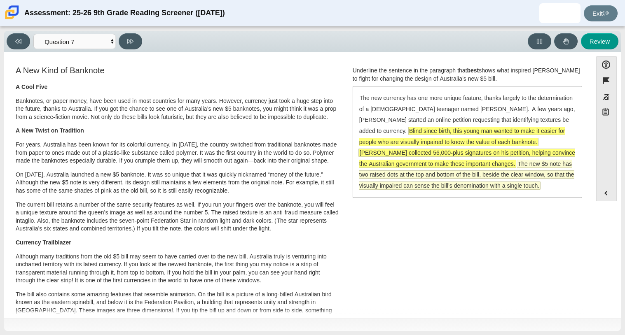
click at [460, 167] on span "The new $5 note has two raised dots at the top and bottom of the bill, beside t…" at bounding box center [466, 174] width 215 height 29
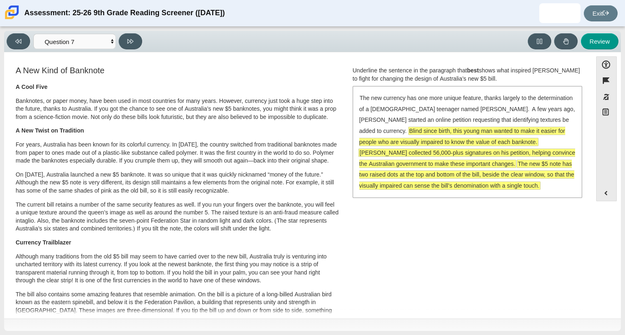
click at [429, 153] on span "McLeod collected 56,000-plus signatures on his petition, helping convince the A…" at bounding box center [467, 158] width 216 height 19
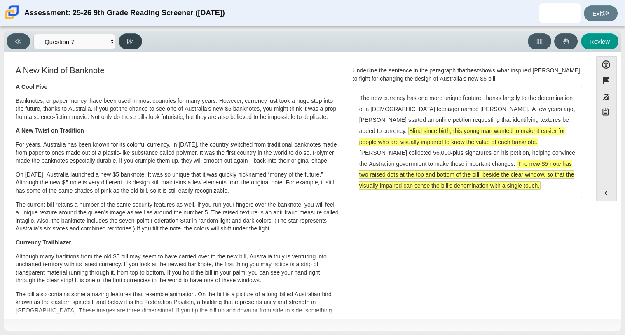
click at [134, 40] on button at bounding box center [130, 41] width 23 height 16
select select "ea8338c2-a6a3-418e-a305-2b963b54a290"
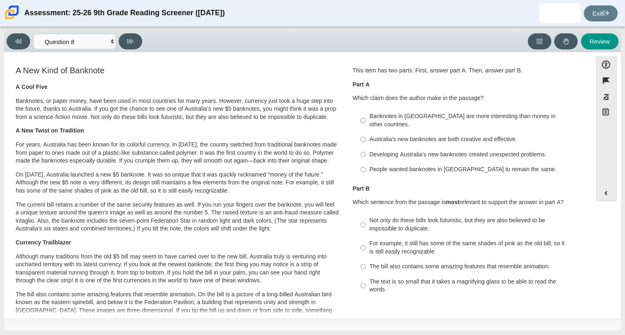
click at [401, 173] on div "Question 1 This item has two parts. First, answer part A. Then, answer part B. …" at bounding box center [468, 184] width 242 height 239
click at [420, 151] on div "Developing Australia’s new banknotes created unexpected problems." at bounding box center [474, 155] width 208 height 8
click at [366, 147] on input "Developing Australia’s new banknotes created unexpected problems. Developing Au…" at bounding box center [363, 154] width 5 height 15
radio input "true"
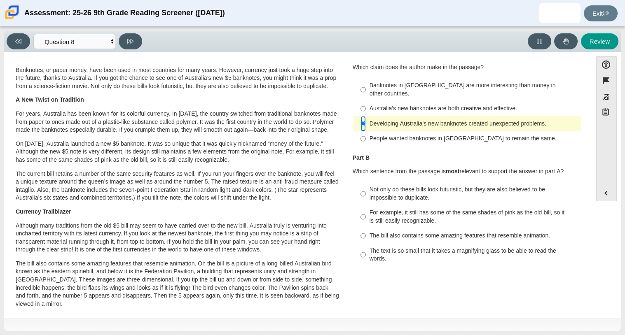
scroll to position [45, 0]
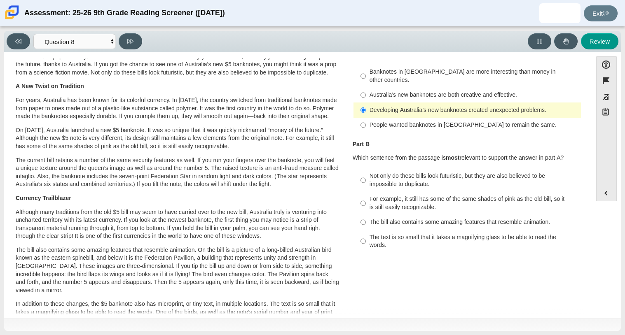
click at [476, 218] on div "The bill also contains some amazing features that resemble animation." at bounding box center [474, 222] width 208 height 8
click at [366, 218] on input "The bill also contains some amazing features that resemble animation. The bill …" at bounding box center [363, 222] width 5 height 15
radio input "true"
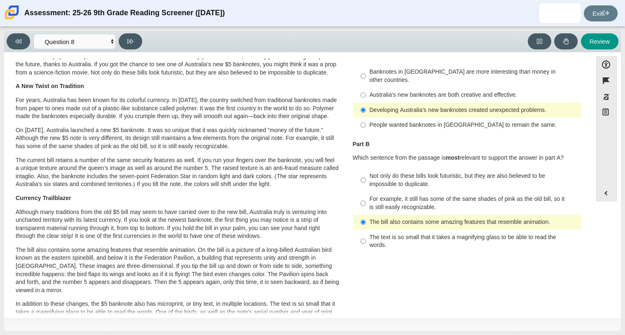
click at [447, 236] on div "The text is so small that it takes a magnifying glass to be able to read the wo…" at bounding box center [474, 242] width 208 height 16
click at [366, 236] on input "The text is so small that it takes a magnifying glass to be able to read the wo…" at bounding box center [363, 241] width 5 height 23
radio input "true"
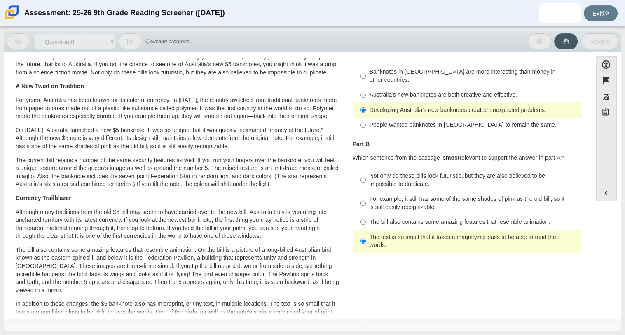
click at [449, 230] on label "The text is so small that it takes a magnifying glass to be able to read the wo…" at bounding box center [468, 241] width 226 height 23
click at [366, 230] on input "The text is so small that it takes a magnifying glass to be able to read the wo…" at bounding box center [363, 241] width 5 height 23
click at [451, 178] on div "Not only do these bills look futuristic, but they are also believed to be impos…" at bounding box center [474, 180] width 208 height 16
click at [366, 178] on input "Not only do these bills look futuristic, but they are also believed to be impos…" at bounding box center [363, 180] width 5 height 23
radio input "true"
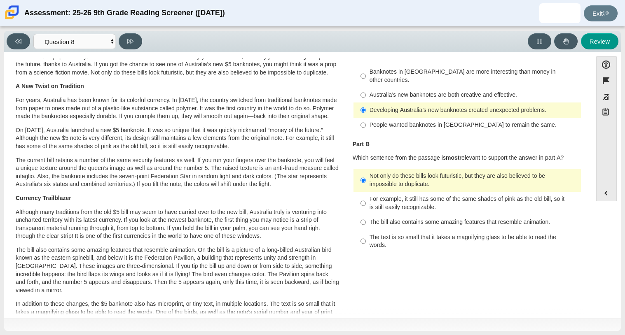
click at [454, 196] on div "For example, it still has some of the same shades of pink as the old bill, so i…" at bounding box center [474, 203] width 208 height 16
click at [366, 196] on input "For example, it still has some of the same shades of pink as the old bill, so i…" at bounding box center [363, 203] width 5 height 23
radio input "true"
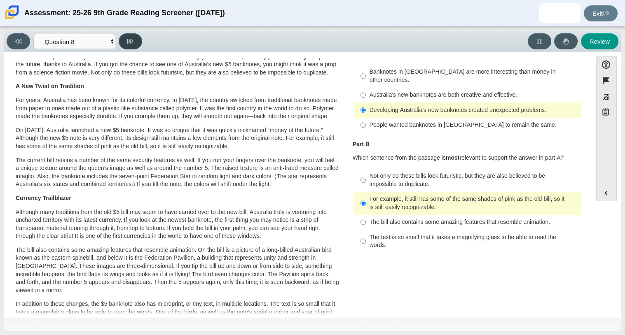
click at [130, 39] on icon at bounding box center [130, 41] width 6 height 6
select select "89f058d6-b15c-4ef5-a4b3-fdaffb8868b6"
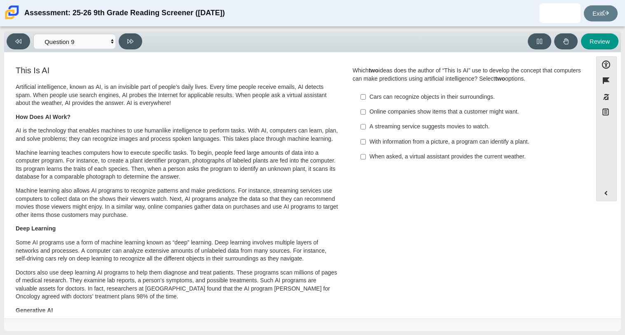
click at [382, 131] on label "A streaming service suggests movies to watch. A streaming service suggests movi…" at bounding box center [468, 127] width 226 height 15
click at [366, 131] on input "A streaming service suggests movies to watch. A streaming service suggests movi…" at bounding box center [363, 127] width 5 height 15
checkbox input "true"
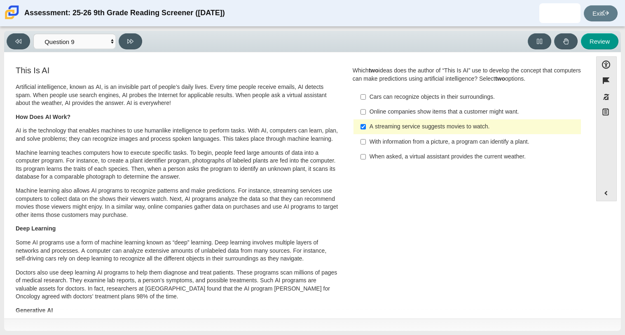
click at [420, 100] on div "Cars can recognize objects in their surroundings." at bounding box center [474, 97] width 208 height 8
click at [366, 100] on input "Cars can recognize objects in their surroundings. Cars can recognize objects in…" at bounding box center [363, 96] width 5 height 15
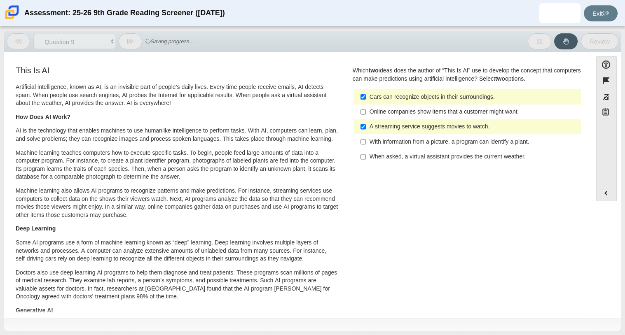
click at [423, 98] on div "Cars can recognize objects in their surroundings." at bounding box center [474, 97] width 208 height 8
click at [366, 98] on input "Cars can recognize objects in their surroundings. Cars can recognize objects in…" at bounding box center [363, 96] width 5 height 15
checkbox input "false"
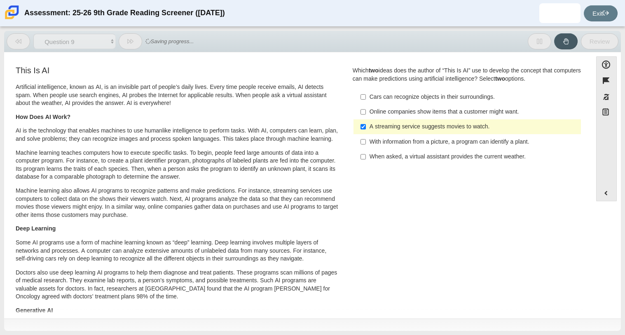
click at [429, 126] on div "A streaming service suggests movies to watch." at bounding box center [474, 127] width 208 height 8
click at [366, 126] on input "A streaming service suggests movies to watch. A streaming service suggests movi…" at bounding box center [363, 127] width 5 height 15
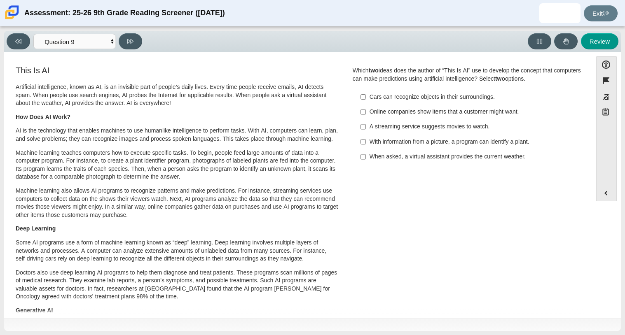
click at [441, 127] on div "A streaming service suggests movies to watch." at bounding box center [474, 127] width 208 height 8
click at [366, 127] on input "A streaming service suggests movies to watch. A streaming service suggests movi…" at bounding box center [363, 127] width 5 height 15
checkbox input "true"
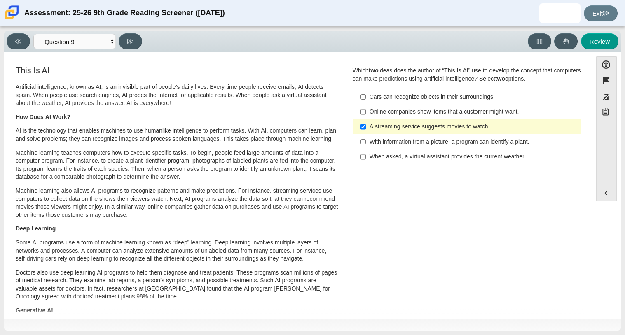
click at [438, 108] on div "Online companies show items that a customer might want." at bounding box center [474, 112] width 208 height 8
click at [366, 108] on input "Online companies show items that a customer might want. Online companies show i…" at bounding box center [363, 112] width 5 height 15
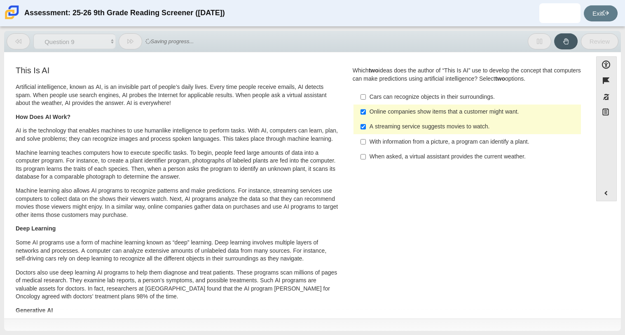
click at [437, 108] on div "Online companies show items that a customer might want." at bounding box center [474, 112] width 208 height 8
click at [366, 108] on input "Online companies show items that a customer might want. Online companies show i…" at bounding box center [363, 112] width 5 height 15
checkbox input "false"
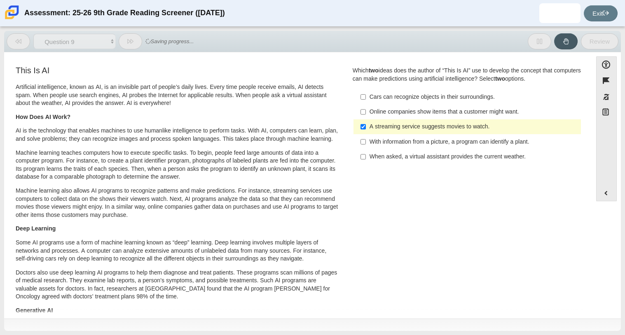
click at [432, 98] on div "Cars can recognize objects in their surroundings." at bounding box center [474, 97] width 208 height 8
click at [366, 98] on input "Cars can recognize objects in their surroundings. Cars can recognize objects in…" at bounding box center [363, 96] width 5 height 15
checkbox input "true"
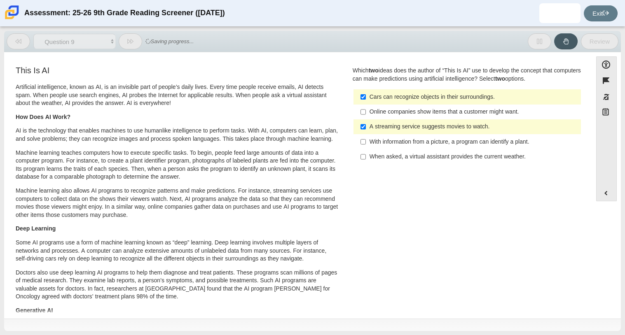
click at [444, 159] on div "When asked, a virtual assistant provides the current weather." at bounding box center [474, 157] width 208 height 8
click at [366, 159] on input "When asked, a virtual assistant provides the current weather. When asked, a vir…" at bounding box center [363, 157] width 5 height 15
checkbox input "true"
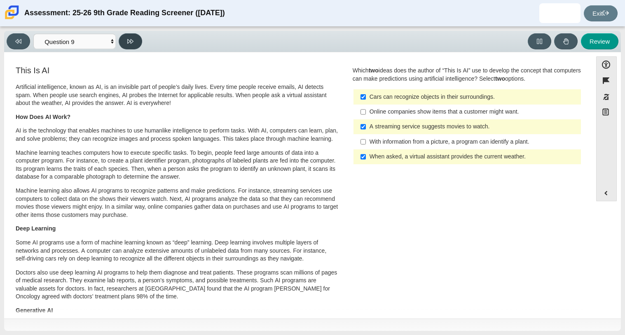
click at [131, 44] on icon at bounding box center [130, 41] width 6 height 6
select select "cdf3c14e-a918-44d1-9b63-3db0fa81641e"
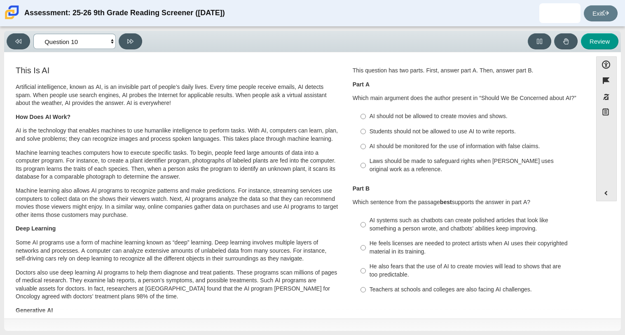
click at [80, 38] on select "Questions Question 1 Question 2 Question 3 Question 4 Question 5 Question 6 Que…" at bounding box center [74, 41] width 82 height 15
click at [289, 40] on div "Review" at bounding box center [382, 41] width 474 height 16
click at [414, 133] on div "Students should not be allowed to use AI to write reports." at bounding box center [474, 132] width 208 height 8
click at [366, 133] on input "Students should not be allowed to use AI to write reports. Students should not …" at bounding box center [363, 131] width 5 height 15
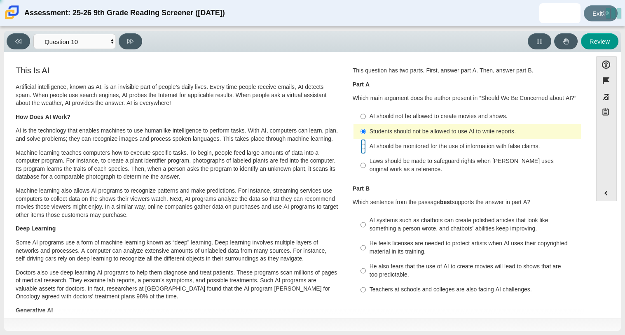
radio input "false"
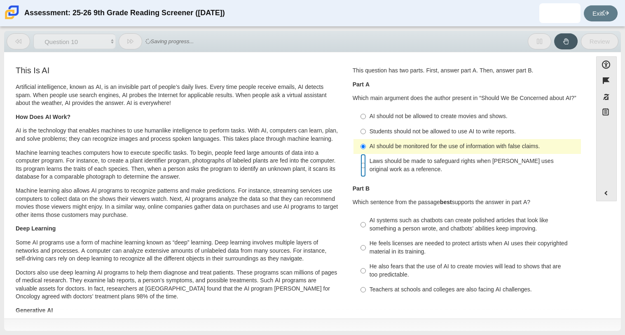
radio input "false"
radio input "true"
radio input "false"
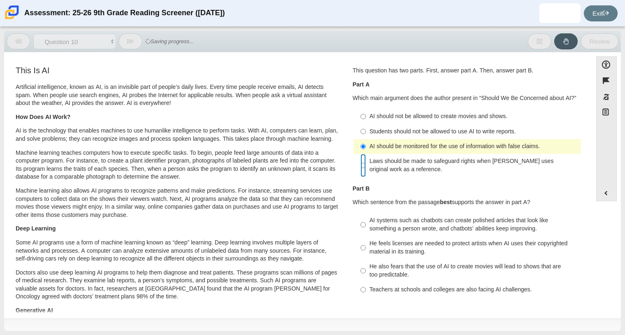
radio input "true"
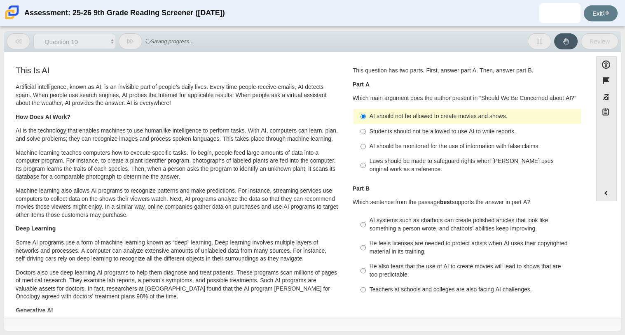
click at [395, 220] on div "AI systems such as chatbots can create polished articles that look like somethi…" at bounding box center [474, 225] width 208 height 16
click at [366, 220] on input "AI systems such as chatbots can create polished articles that look like somethi…" at bounding box center [363, 224] width 5 height 23
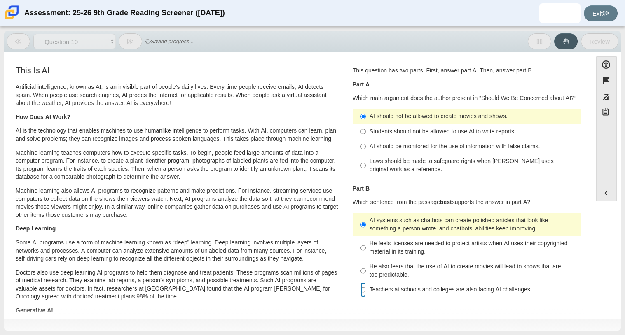
radio input "false"
radio input "true"
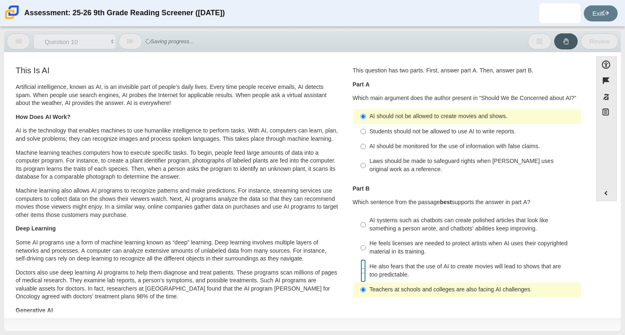
radio input "true"
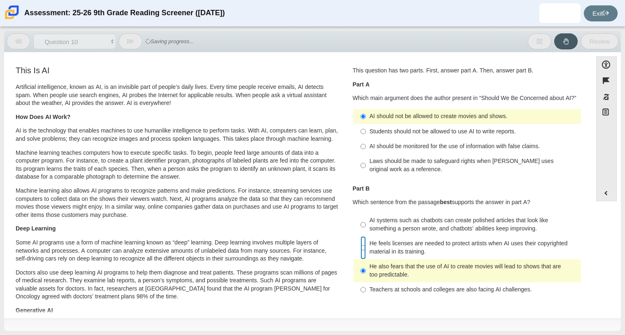
radio input "true"
radio input "false"
radio input "true"
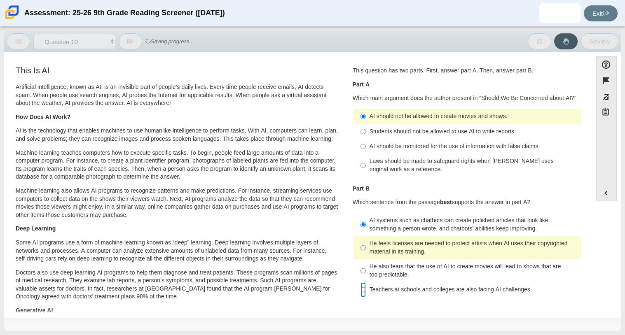
radio input "false"
radio input "true"
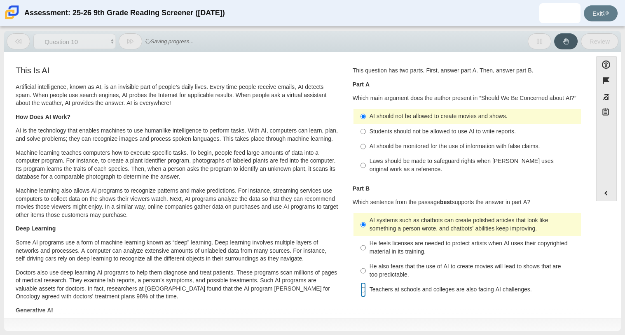
radio input "false"
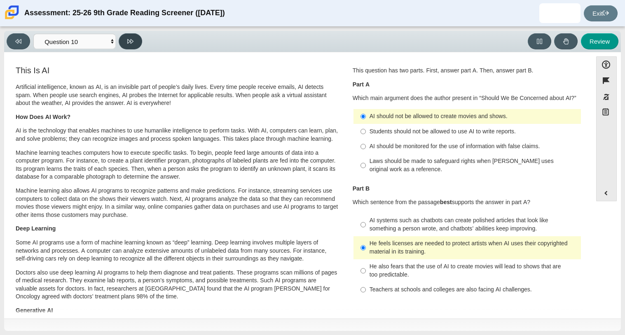
click at [130, 38] on icon at bounding box center [130, 41] width 6 height 6
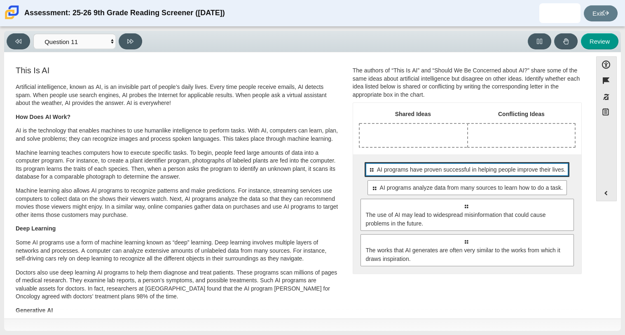
click at [491, 174] on span "AI programs have proven successful in helping people improve their lives." at bounding box center [471, 170] width 189 height 9
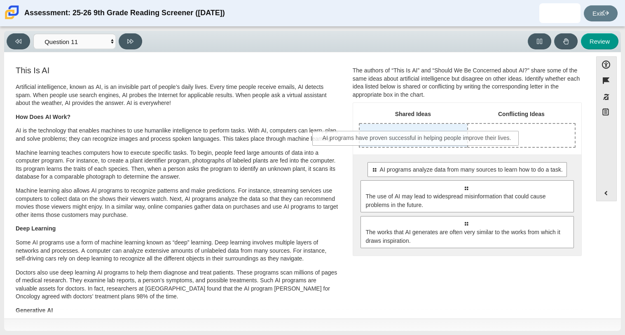
drag, startPoint x: 474, startPoint y: 174, endPoint x: 425, endPoint y: 142, distance: 57.7
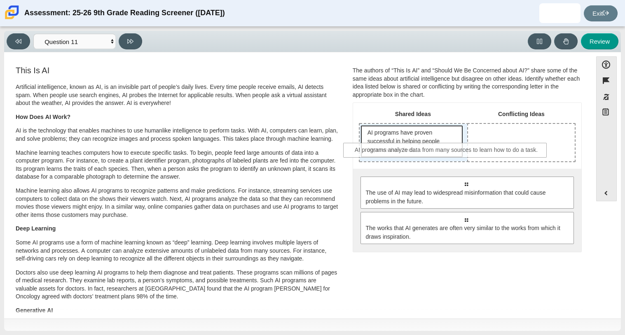
drag, startPoint x: 428, startPoint y: 190, endPoint x: 409, endPoint y: 156, distance: 39.0
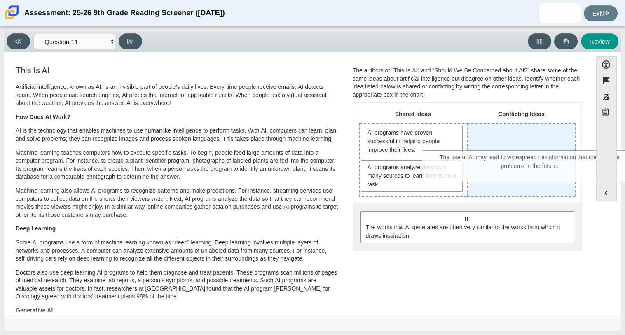
drag, startPoint x: 433, startPoint y: 241, endPoint x: 497, endPoint y: 180, distance: 88.0
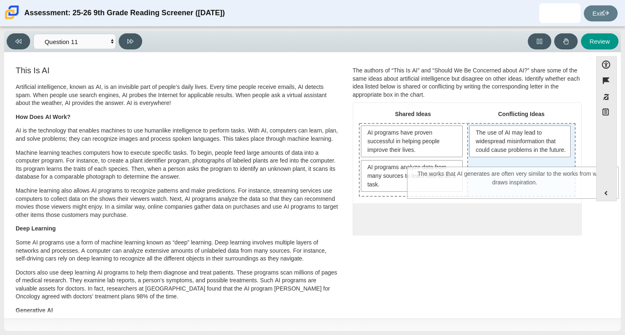
drag, startPoint x: 446, startPoint y: 236, endPoint x: 497, endPoint y: 191, distance: 67.4
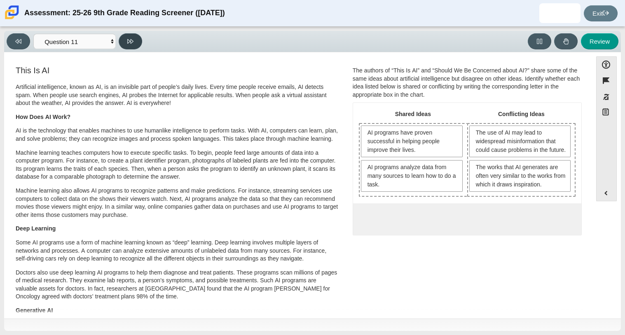
click at [130, 46] on button at bounding box center [130, 41] width 23 height 16
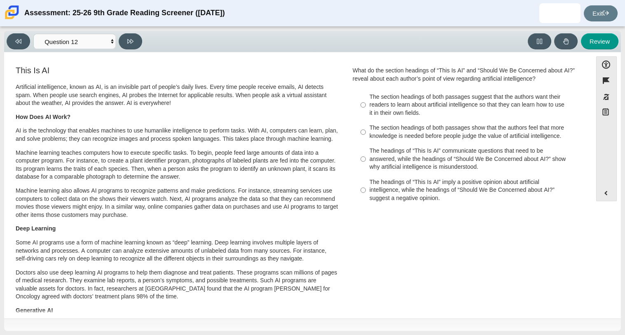
click at [446, 159] on div "The headings of “This Is AI” communicate questions that need to be answered, wh…" at bounding box center [474, 159] width 208 height 24
click at [366, 159] on input "The headings of “This Is AI” communicate questions that need to be answered, wh…" at bounding box center [363, 159] width 5 height 31
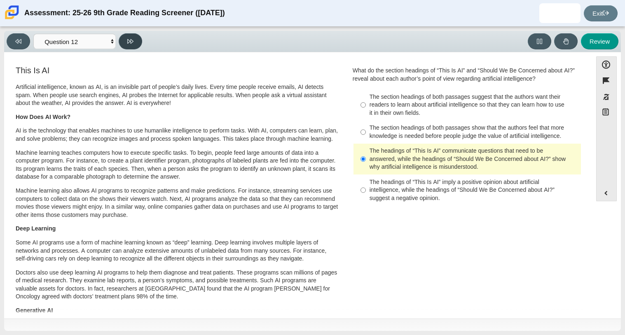
click at [135, 37] on button at bounding box center [130, 41] width 23 height 16
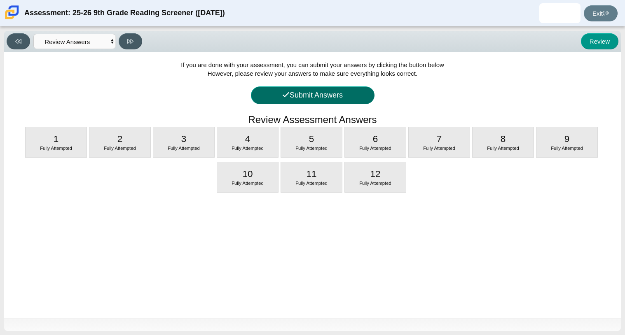
click at [341, 94] on button "Submit Answers" at bounding box center [313, 96] width 124 height 18
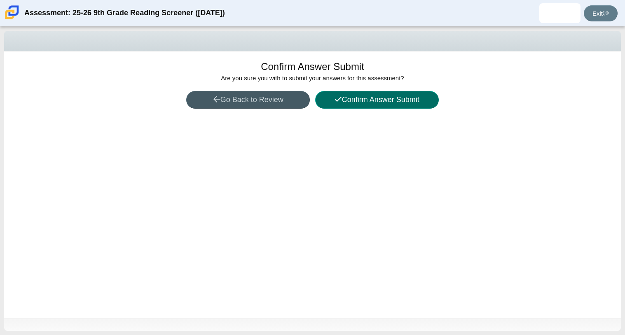
click at [366, 104] on button "Confirm Answer Submit" at bounding box center [377, 100] width 124 height 18
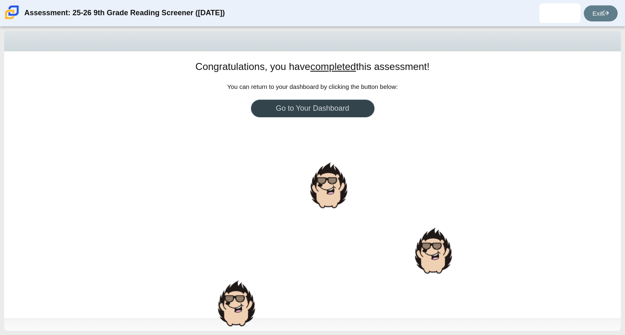
click at [358, 111] on link "Go to Your Dashboard" at bounding box center [313, 109] width 124 height 18
